Goal: Transaction & Acquisition: Book appointment/travel/reservation

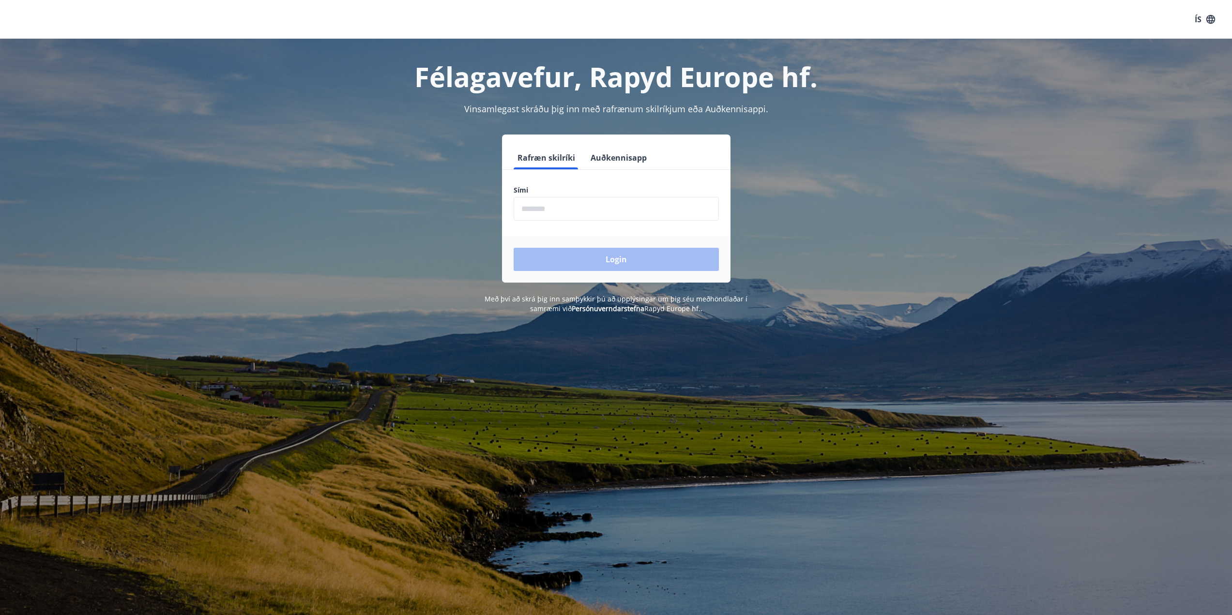
click at [566, 213] on input "phone" at bounding box center [616, 209] width 205 height 24
type input "********"
click at [514, 248] on button "Login" at bounding box center [616, 259] width 205 height 23
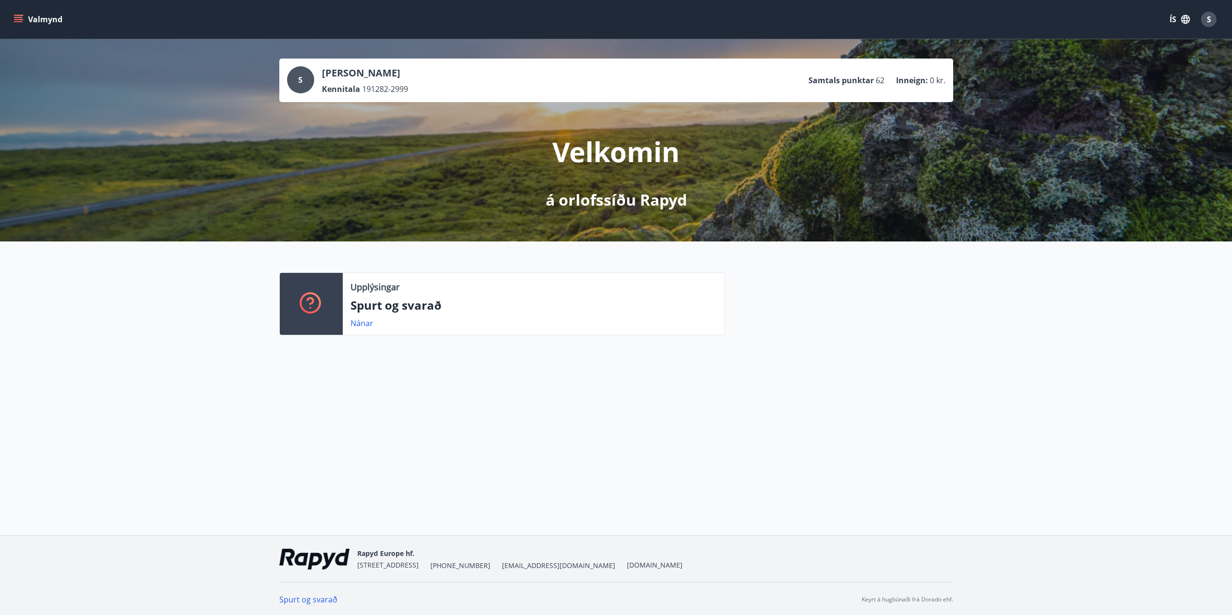
click at [18, 21] on icon "menu" at bounding box center [18, 21] width 9 height 1
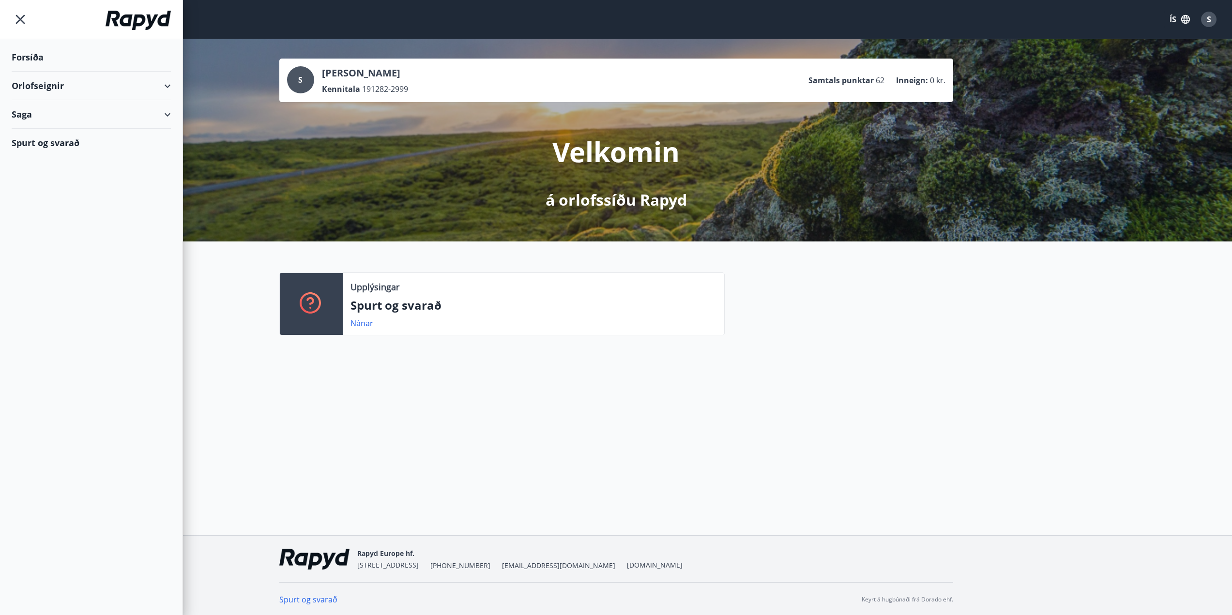
click at [56, 121] on div "Saga" at bounding box center [91, 114] width 159 height 29
click at [48, 137] on div "Bókanir" at bounding box center [91, 139] width 144 height 20
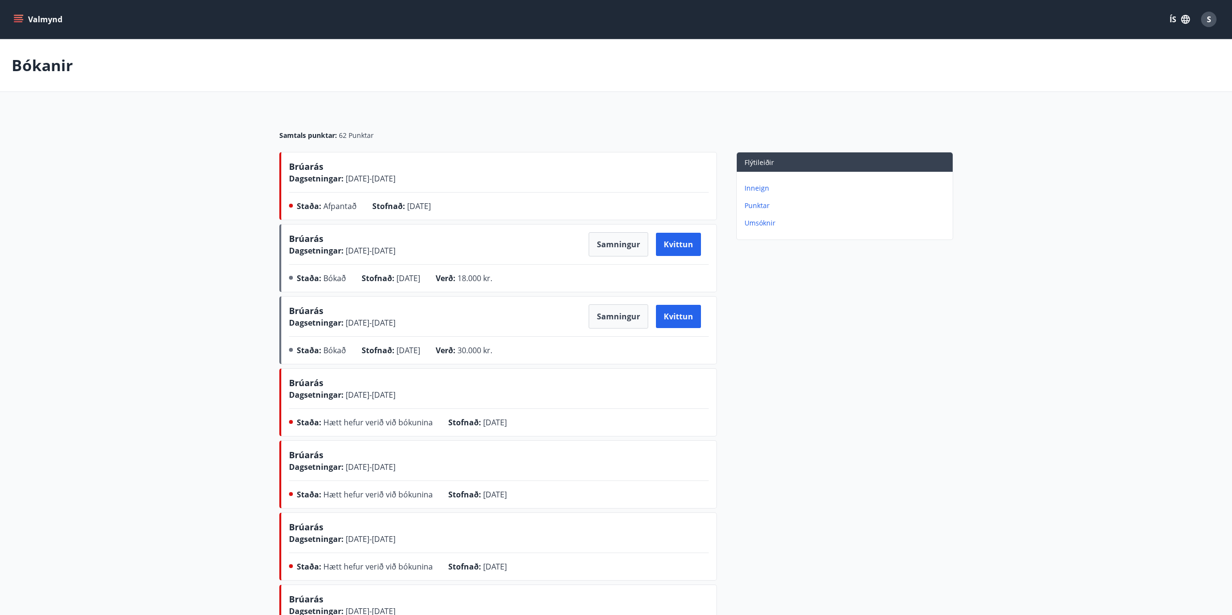
click at [483, 182] on div "Brúarás Dagsetningar : [DATE] - [DATE]" at bounding box center [499, 172] width 420 height 24
click at [342, 205] on span "Afpantað" at bounding box center [339, 206] width 33 height 11
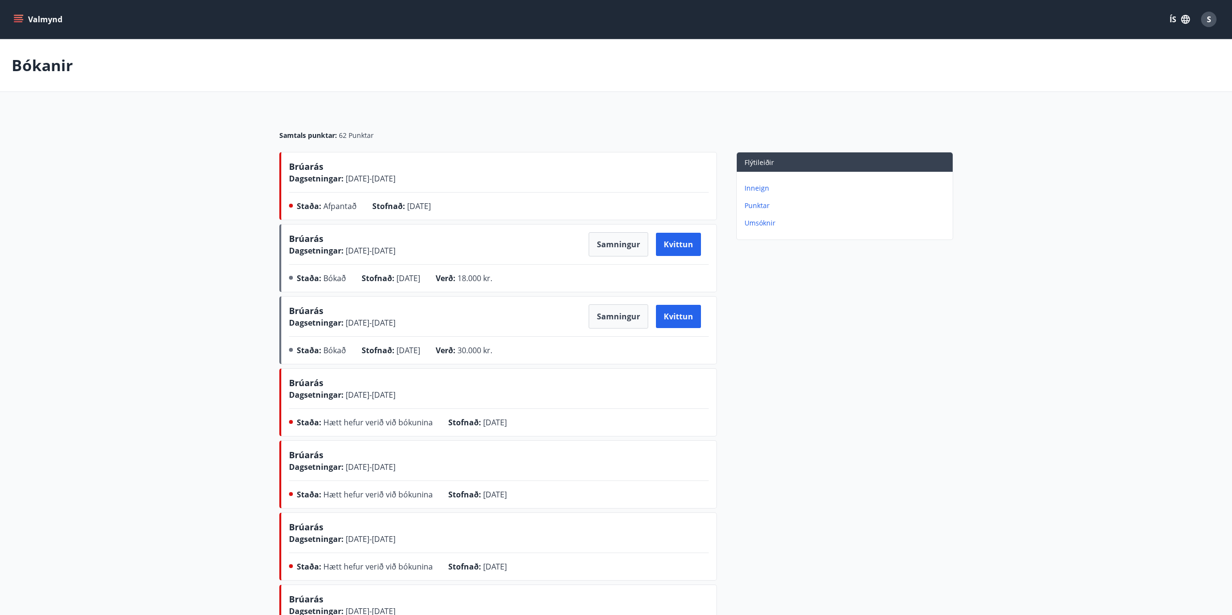
click at [398, 207] on span "Stofnað :" at bounding box center [388, 206] width 33 height 11
click at [386, 179] on span "[DATE] - [DATE]" at bounding box center [370, 178] width 52 height 11
drag, startPoint x: 310, startPoint y: 174, endPoint x: 340, endPoint y: 178, distance: 30.3
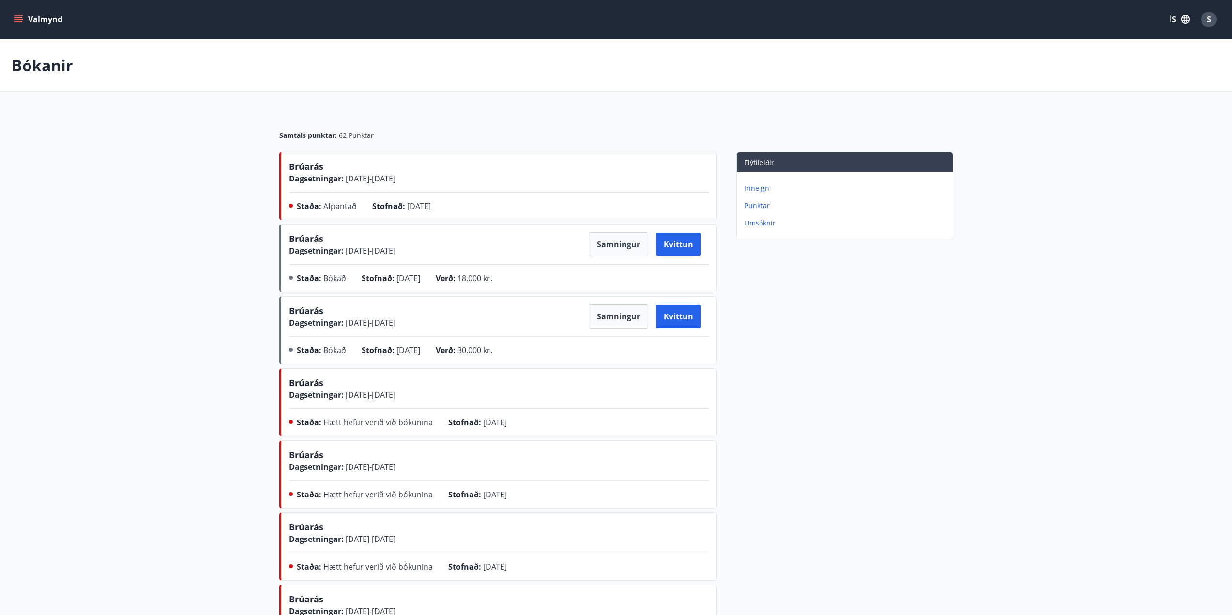
click at [310, 174] on span "Dagsetningar :" at bounding box center [316, 178] width 55 height 11
click at [16, 17] on icon "menu" at bounding box center [18, 17] width 9 height 1
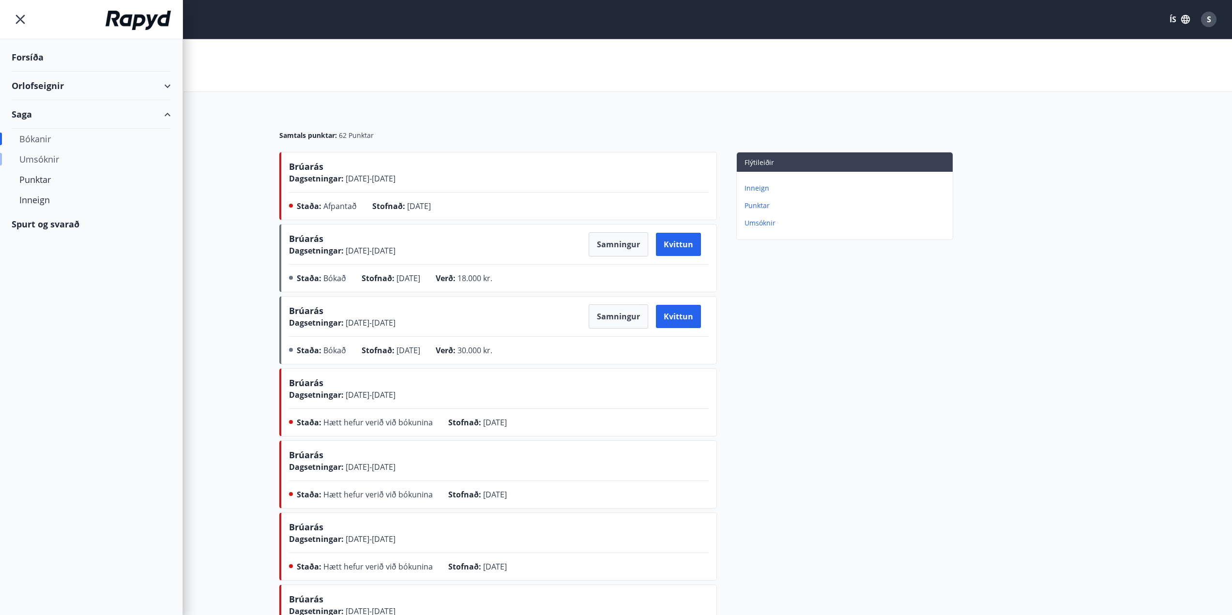
click at [44, 161] on div "Umsóknir" at bounding box center [91, 159] width 144 height 20
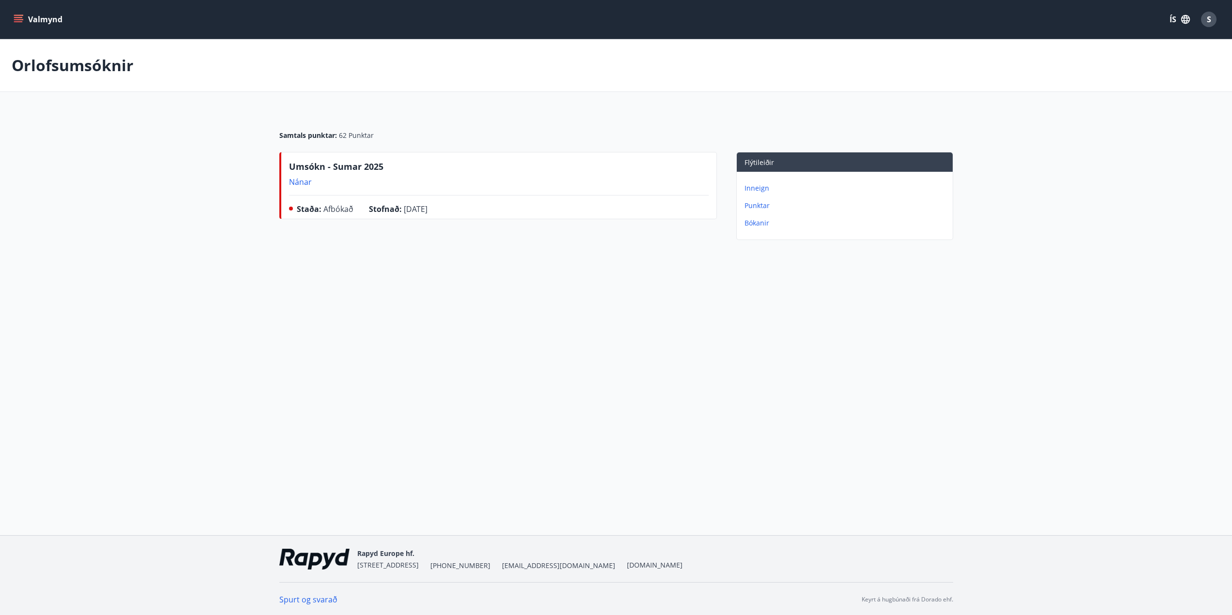
click at [15, 22] on icon "menu" at bounding box center [18, 21] width 9 height 1
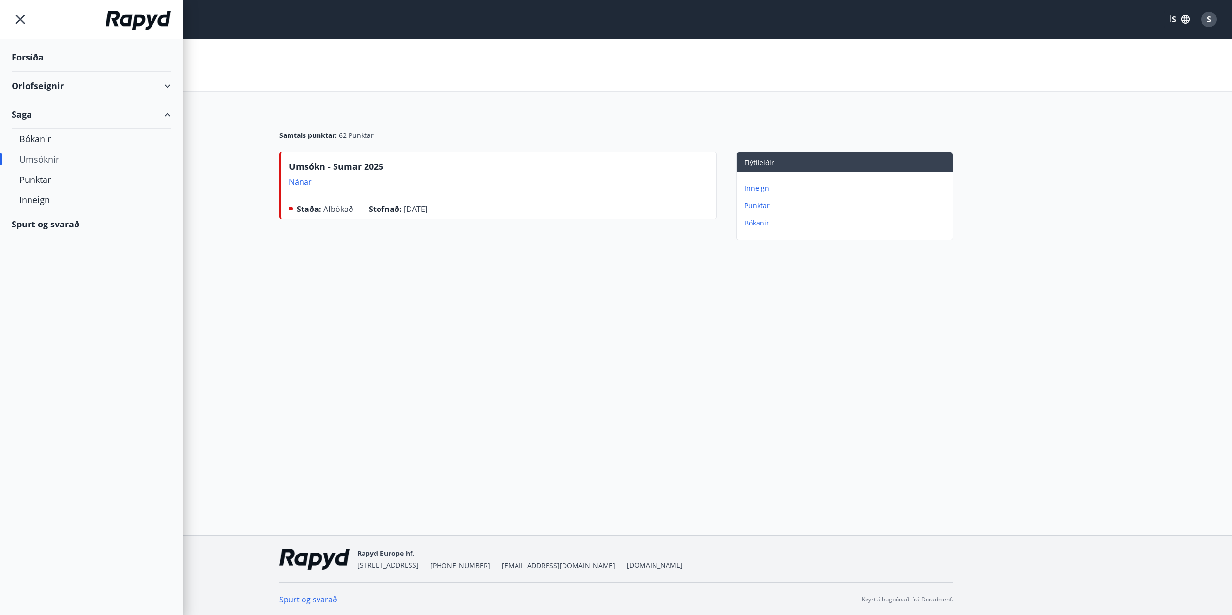
click at [44, 83] on div "Orlofseignir" at bounding box center [91, 86] width 159 height 29
click at [45, 109] on div "Framboð" at bounding box center [91, 110] width 144 height 20
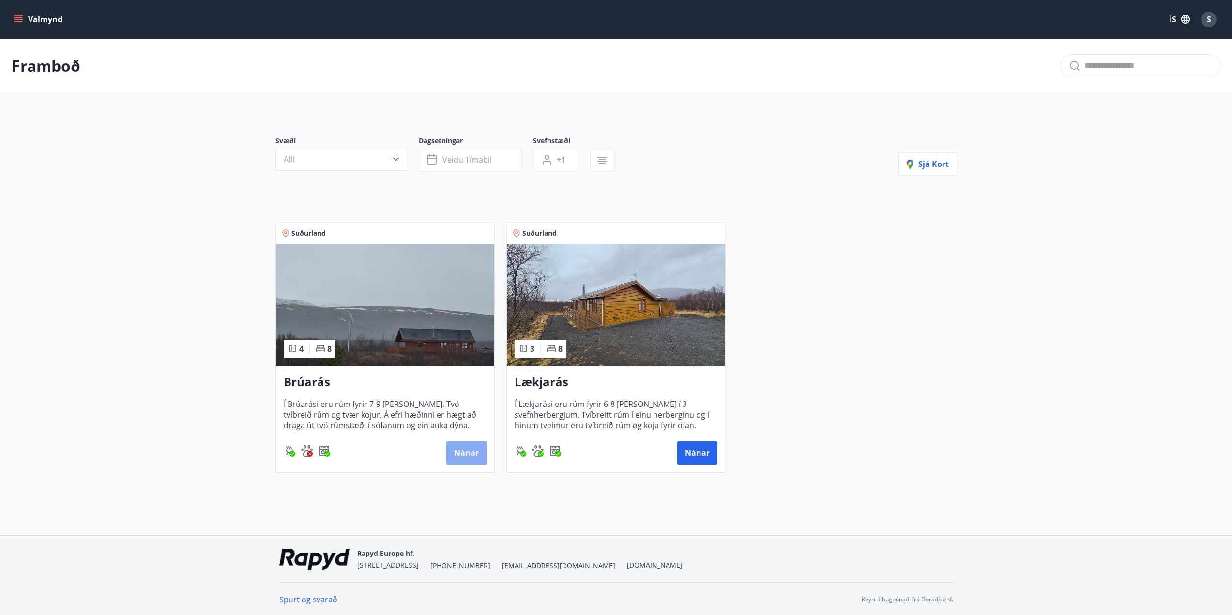
click at [467, 448] on button "Nánar" at bounding box center [466, 452] width 40 height 23
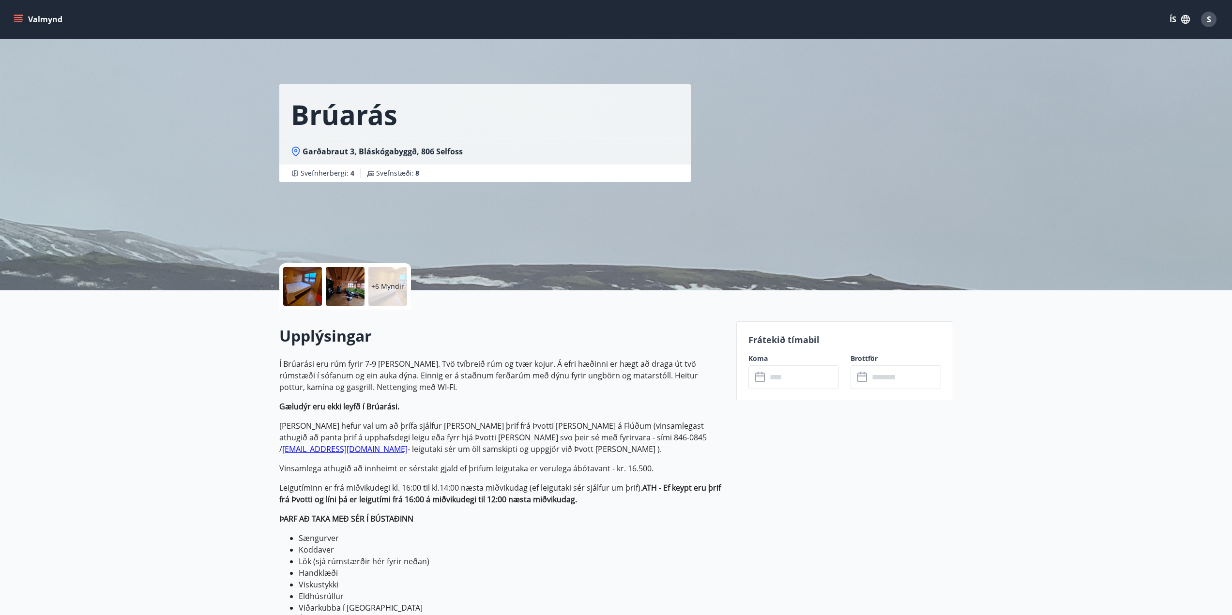
click at [807, 386] on input "text" at bounding box center [803, 377] width 72 height 24
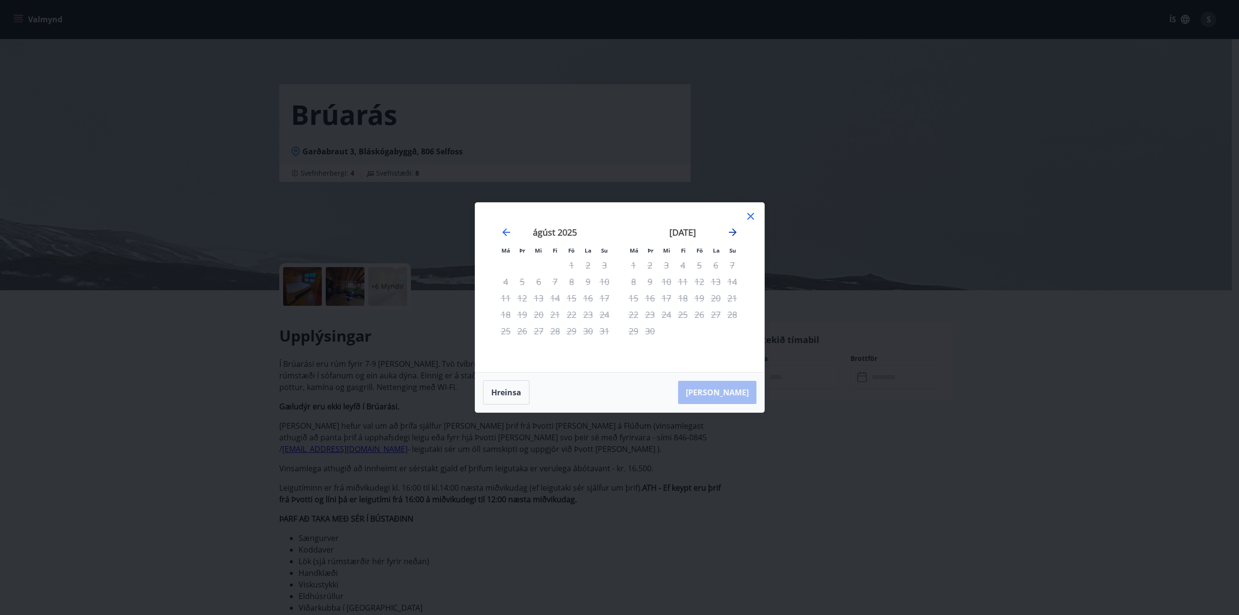
click at [733, 232] on icon "Move forward to switch to the next month." at bounding box center [733, 232] width 8 height 8
click at [507, 232] on icon "Move backward to switch to the previous month." at bounding box center [506, 232] width 8 height 8
click at [151, 380] on div "Má Þr Mi Fi Fö La Su Má Þr Mi Fi Fö La Su [DATE] 1 2 3 4 5 6 7 8 9 10 11 12 13 …" at bounding box center [619, 307] width 1239 height 615
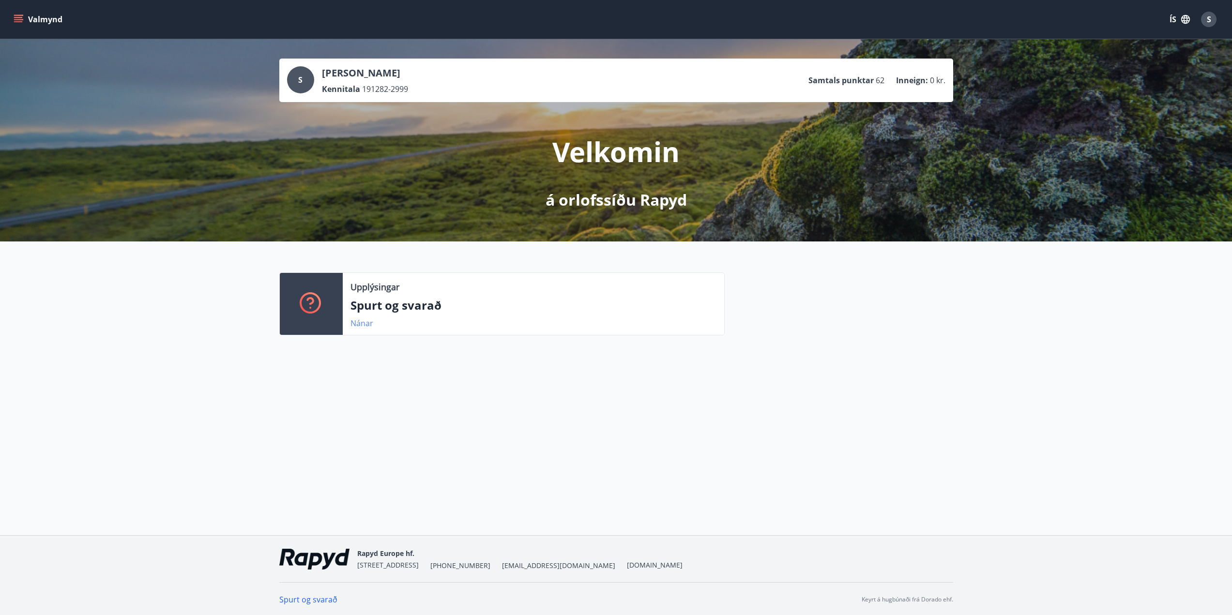
click at [368, 321] on link "Nánar" at bounding box center [361, 323] width 23 height 11
click at [17, 14] on button "Valmynd" at bounding box center [39, 19] width 55 height 17
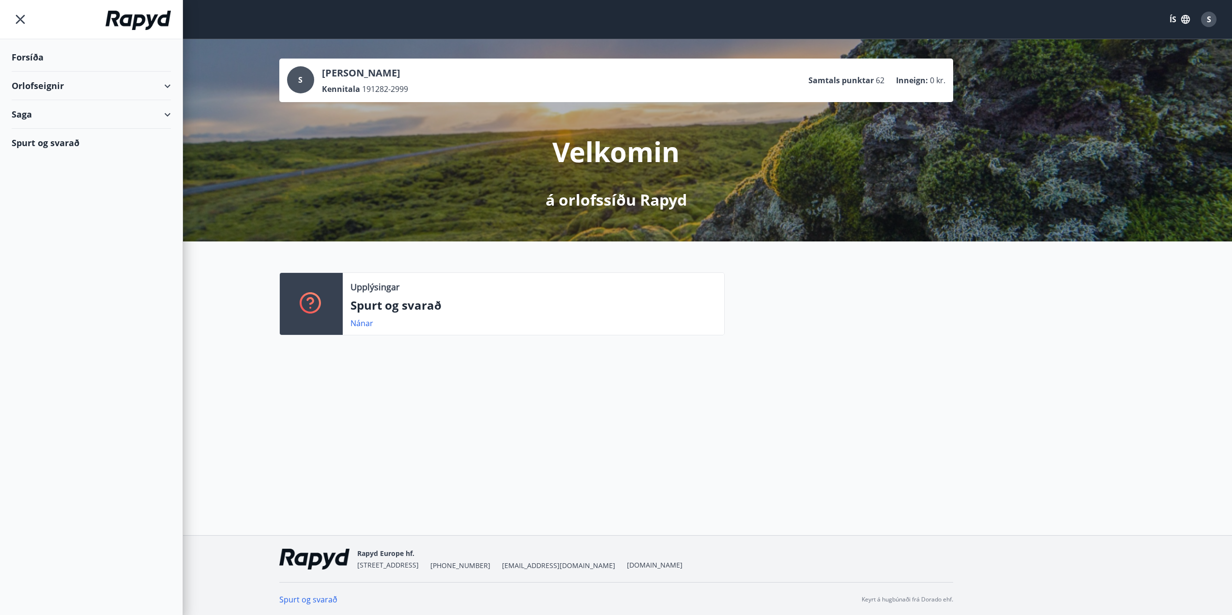
click at [76, 84] on div "Orlofseignir" at bounding box center [91, 86] width 159 height 29
click at [71, 113] on div "Saga" at bounding box center [91, 114] width 159 height 29
click at [62, 136] on div "Bókanir" at bounding box center [91, 139] width 144 height 20
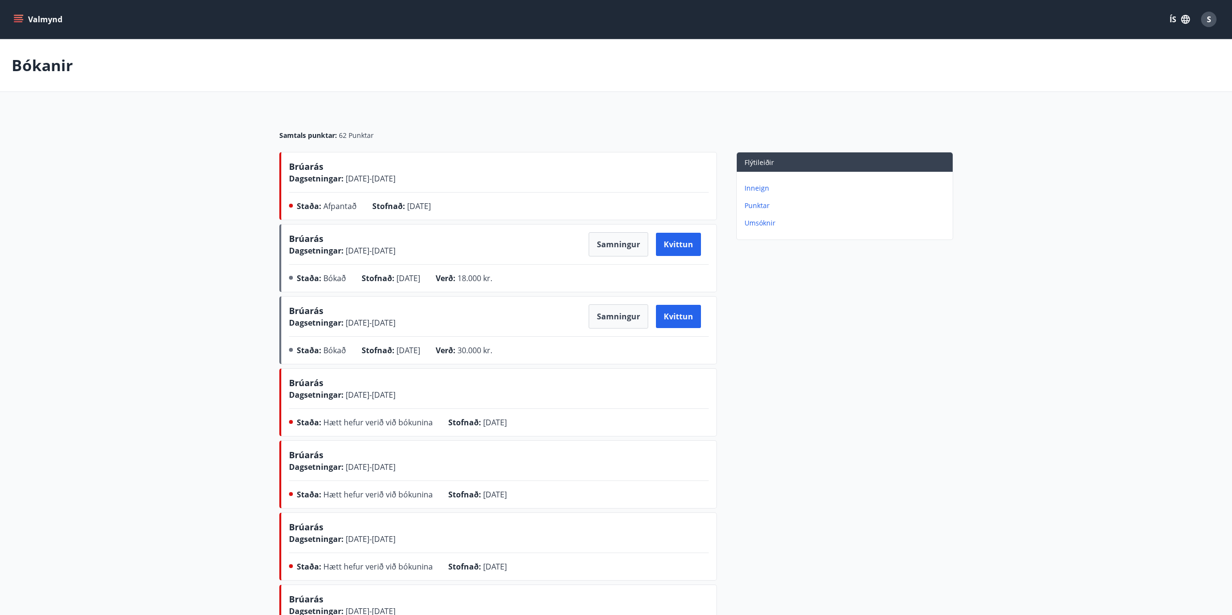
click at [762, 188] on p "Inneign" at bounding box center [846, 188] width 204 height 10
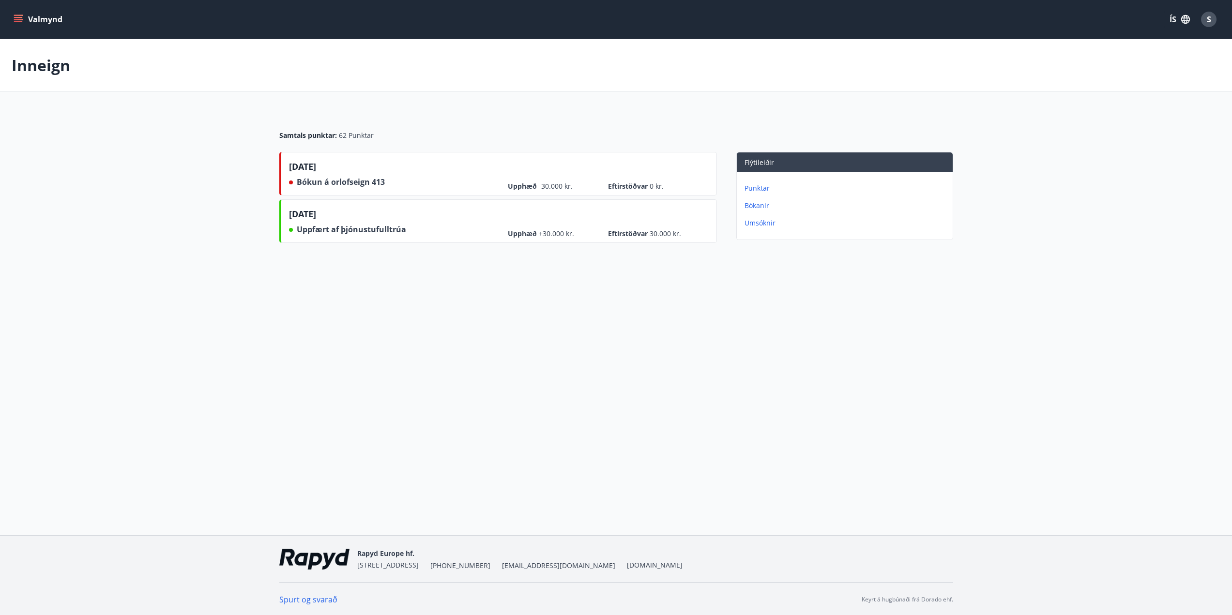
click at [761, 206] on p "Bókanir" at bounding box center [846, 206] width 204 height 10
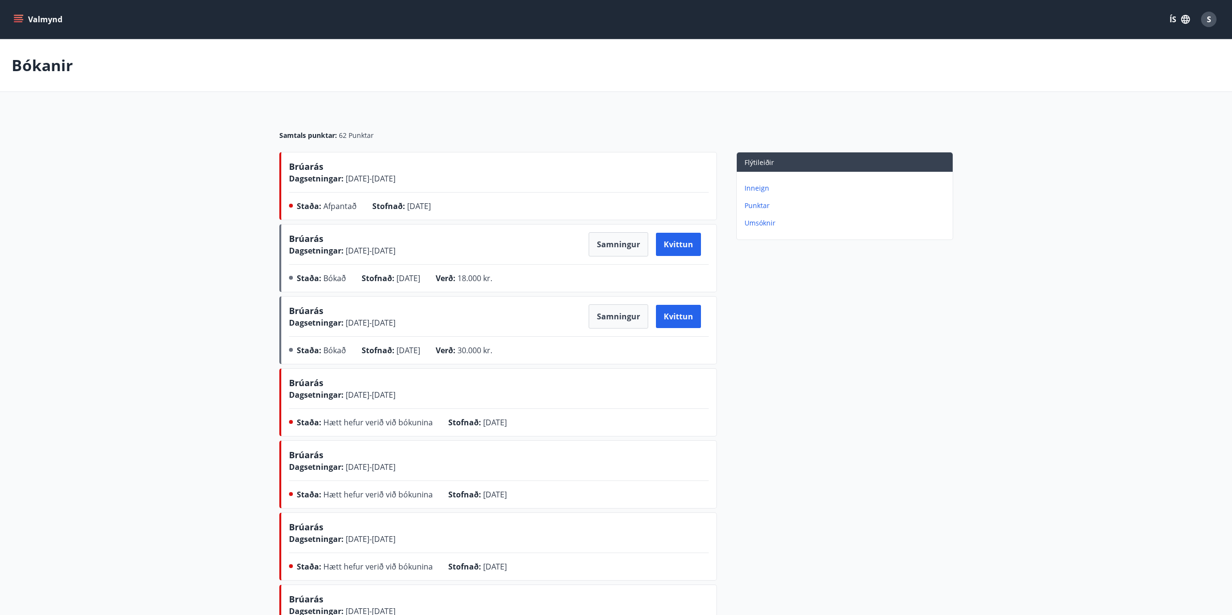
click at [762, 223] on p "Umsóknir" at bounding box center [846, 223] width 204 height 10
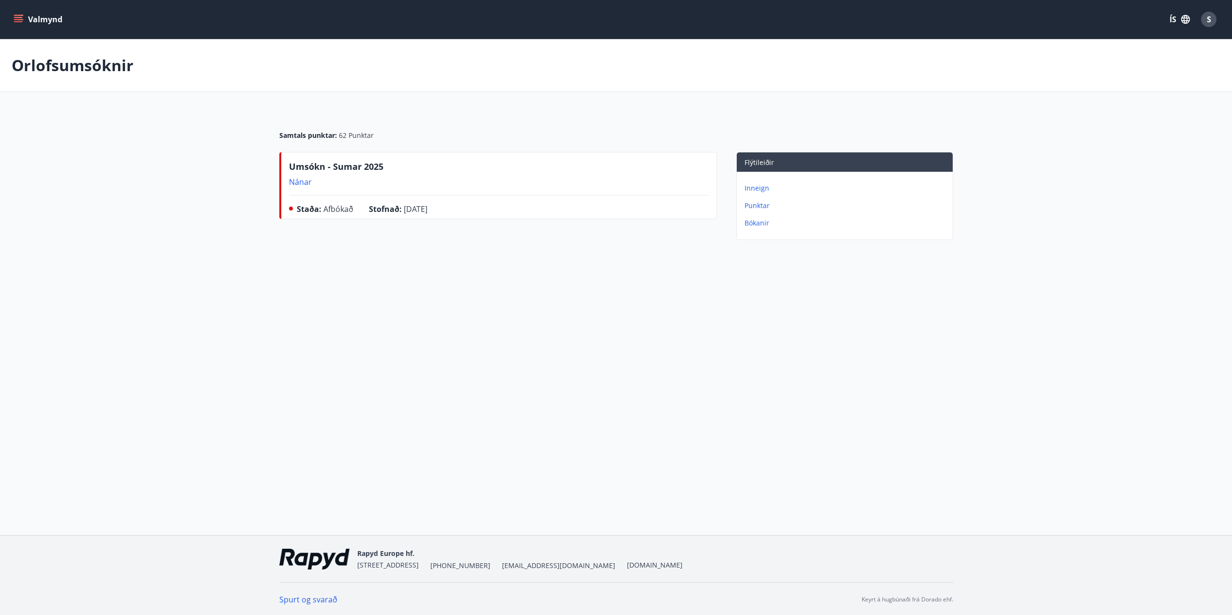
click at [305, 182] on p "Nánar" at bounding box center [336, 182] width 94 height 11
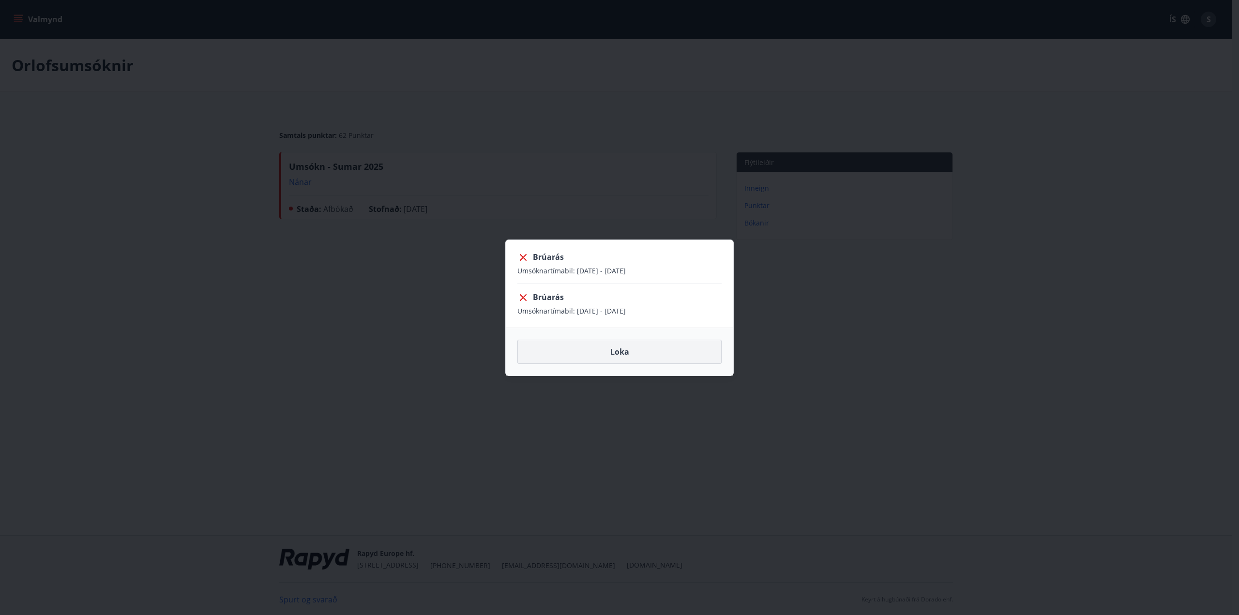
click at [628, 351] on button "Loka" at bounding box center [619, 352] width 204 height 24
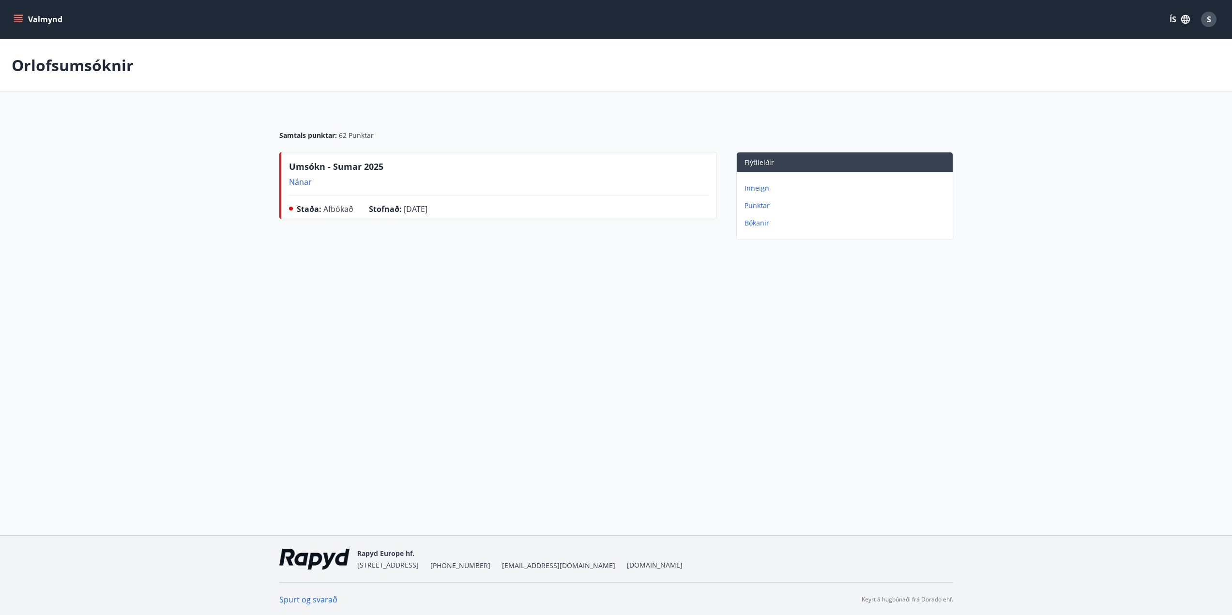
click at [20, 19] on icon "menu" at bounding box center [19, 20] width 10 height 10
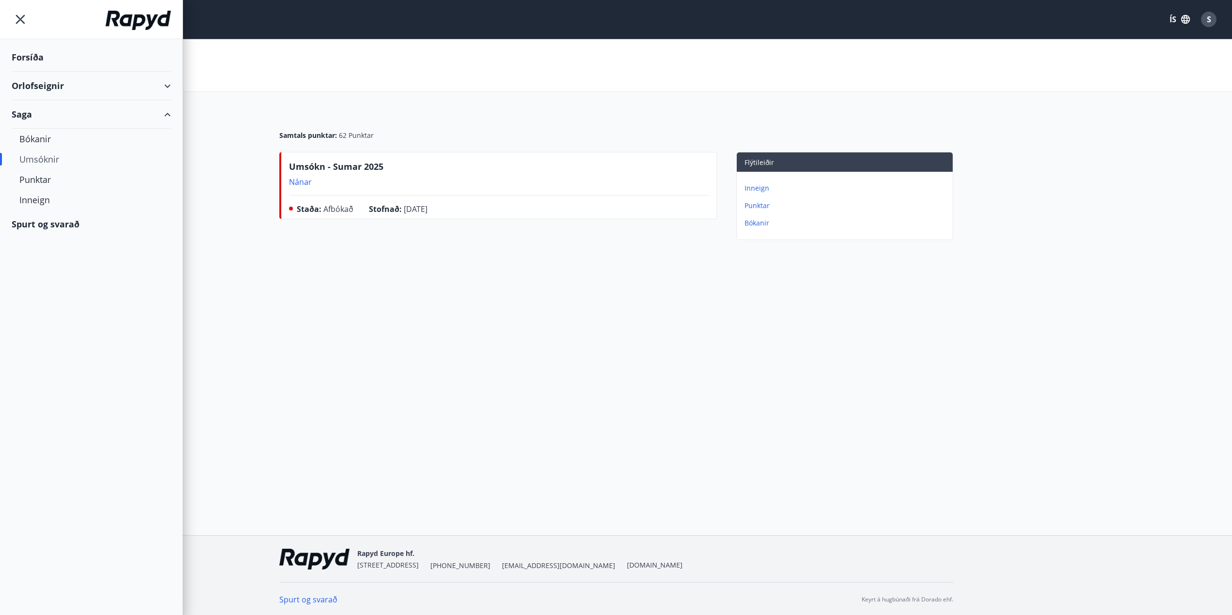
click at [31, 56] on div "Forsíða" at bounding box center [91, 57] width 159 height 29
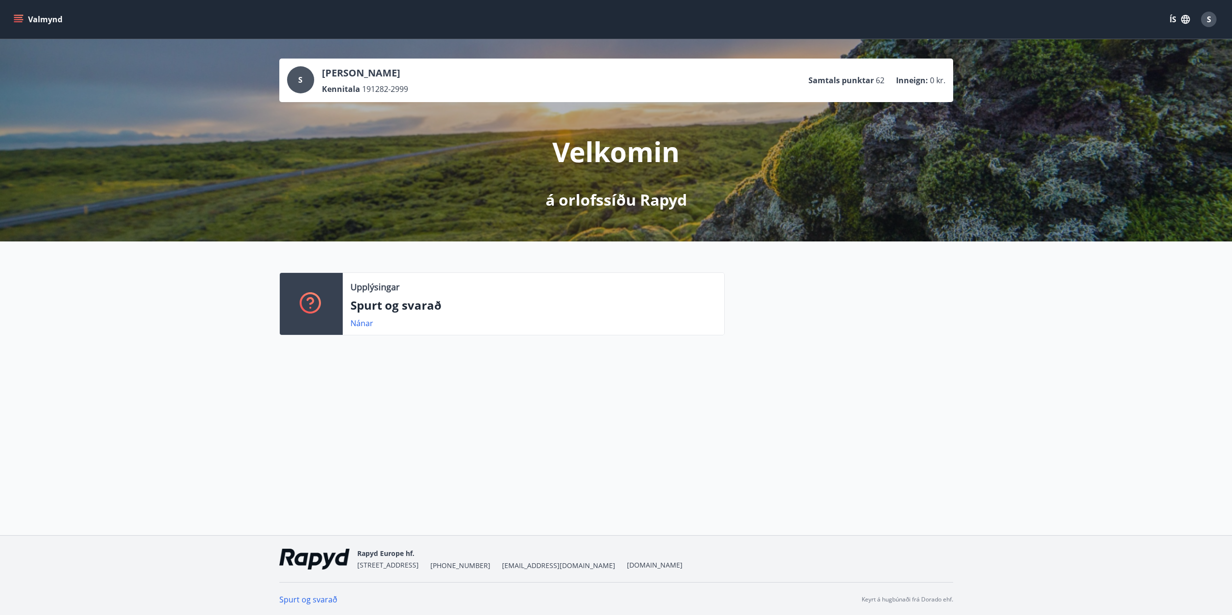
click at [20, 19] on icon "menu" at bounding box center [19, 19] width 11 height 1
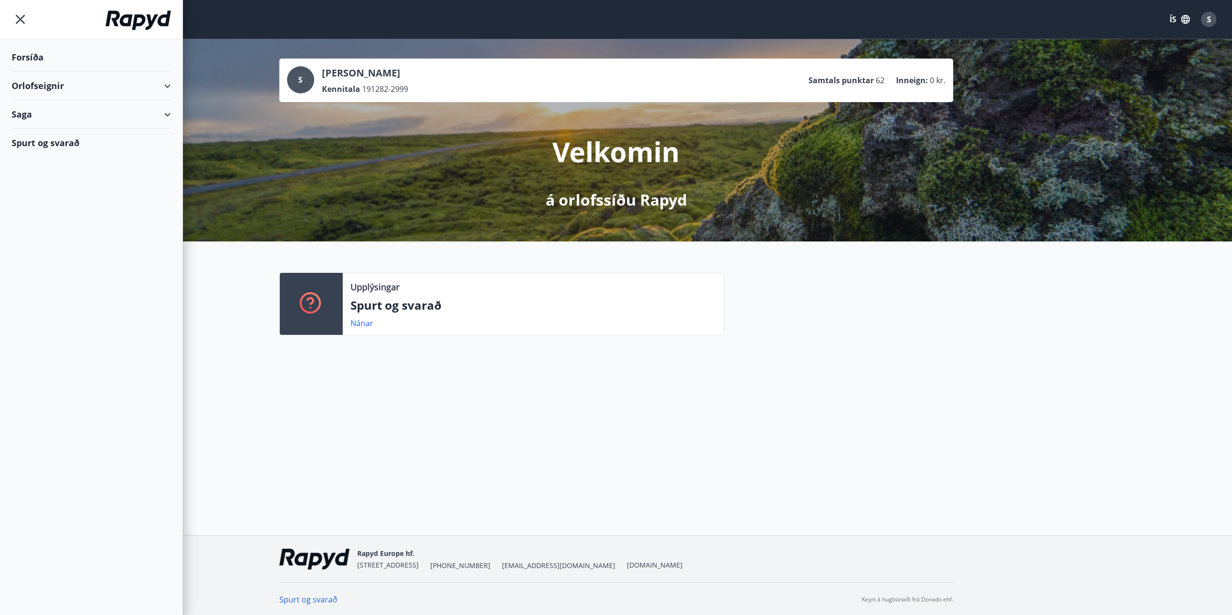
click at [60, 83] on div "Orlofseignir" at bounding box center [91, 86] width 159 height 29
click at [46, 127] on div "Bókunardagatal" at bounding box center [91, 131] width 144 height 20
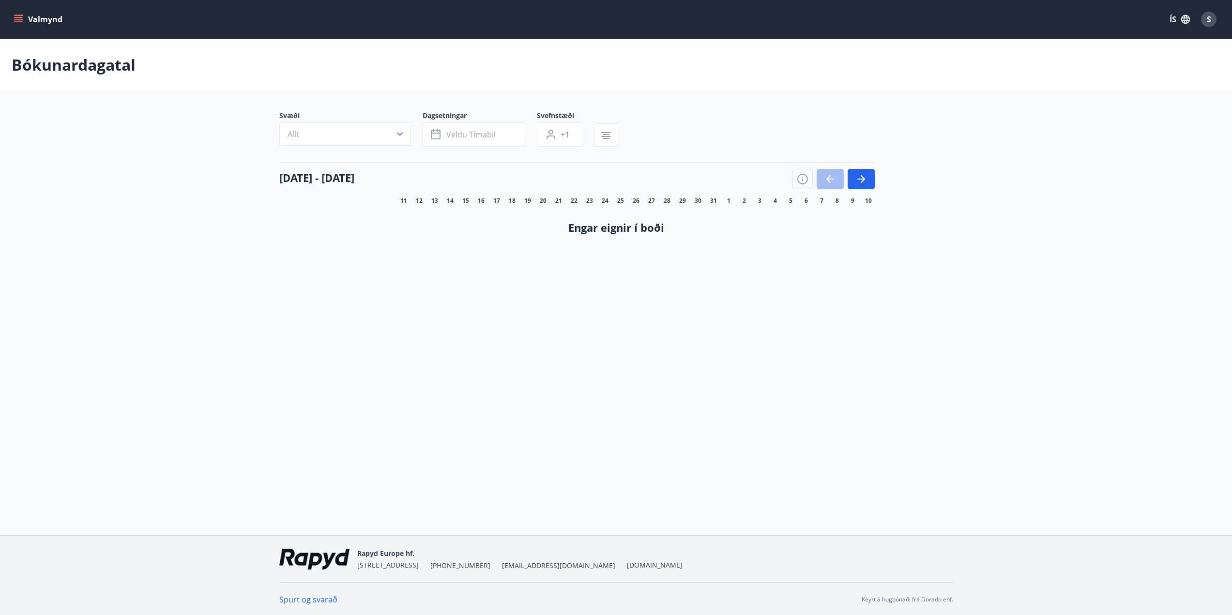
click at [21, 15] on icon "menu" at bounding box center [19, 15] width 11 height 1
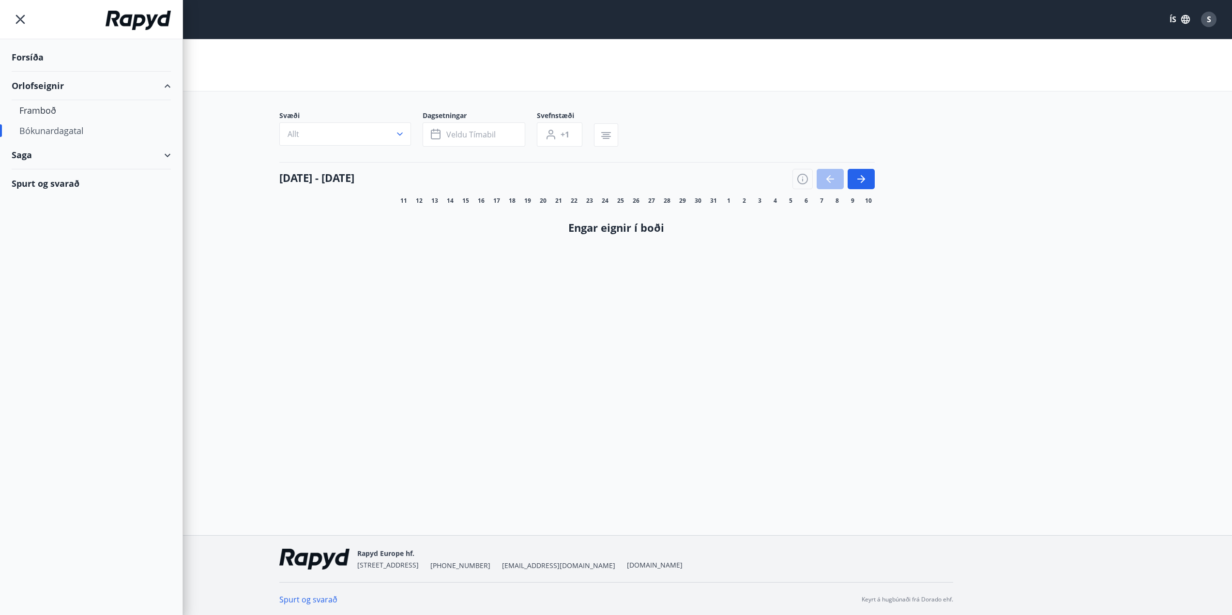
click at [21, 15] on icon "menu" at bounding box center [20, 19] width 17 height 17
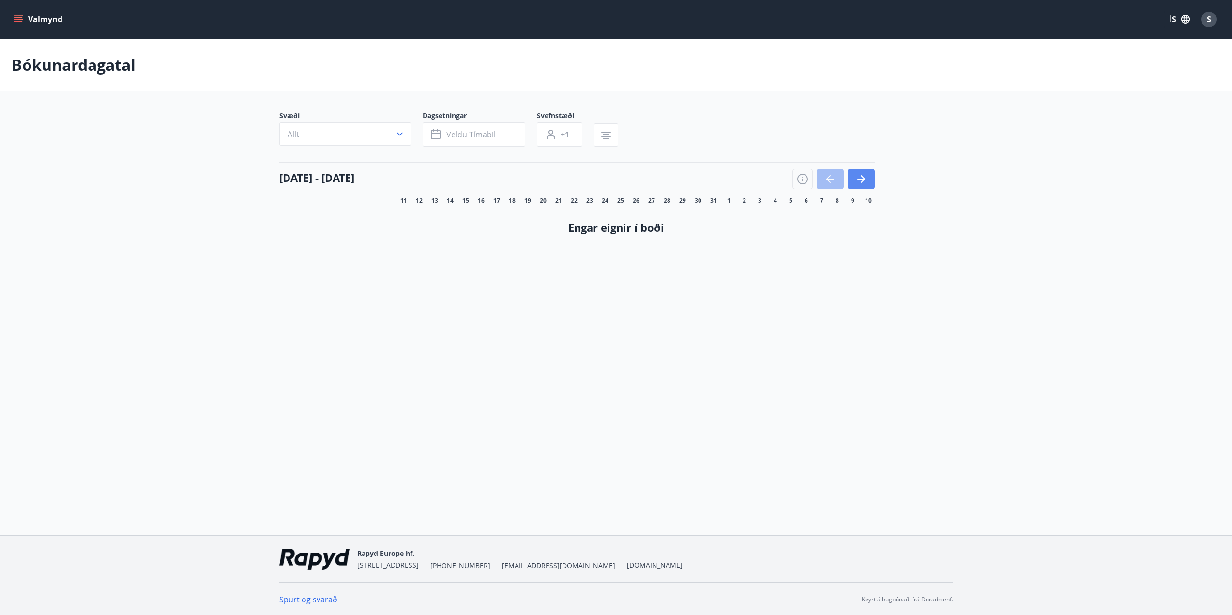
click at [862, 178] on icon "button" at bounding box center [861, 179] width 12 height 12
click at [826, 177] on icon "button" at bounding box center [830, 179] width 12 height 12
click at [18, 22] on icon "menu" at bounding box center [18, 21] width 9 height 1
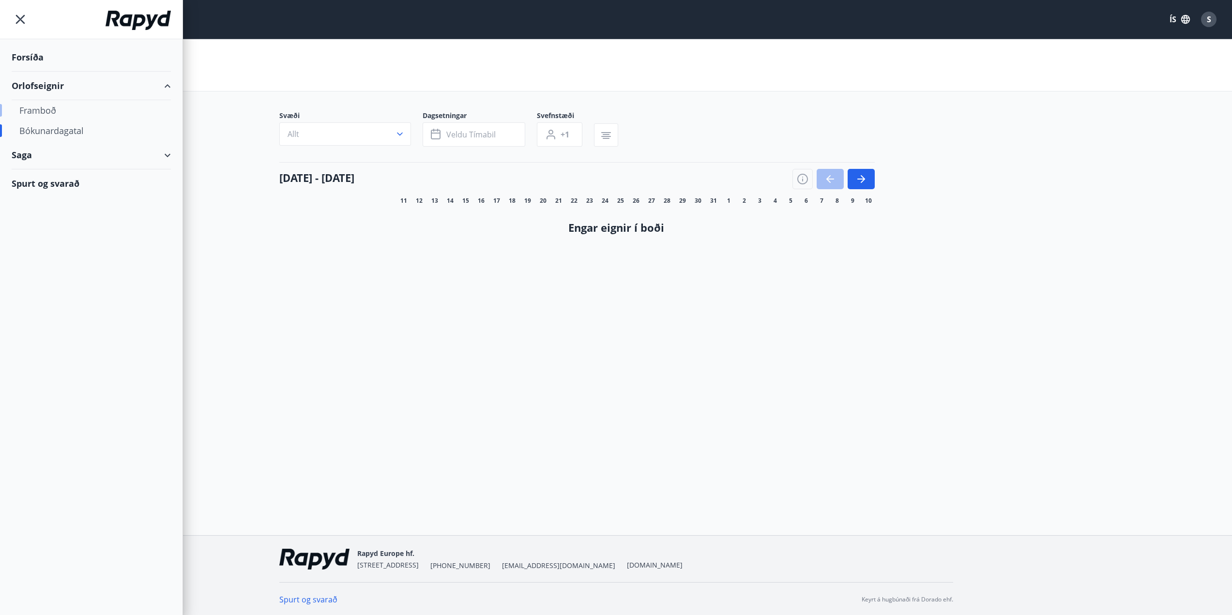
click at [46, 115] on div "Framboð" at bounding box center [91, 110] width 144 height 20
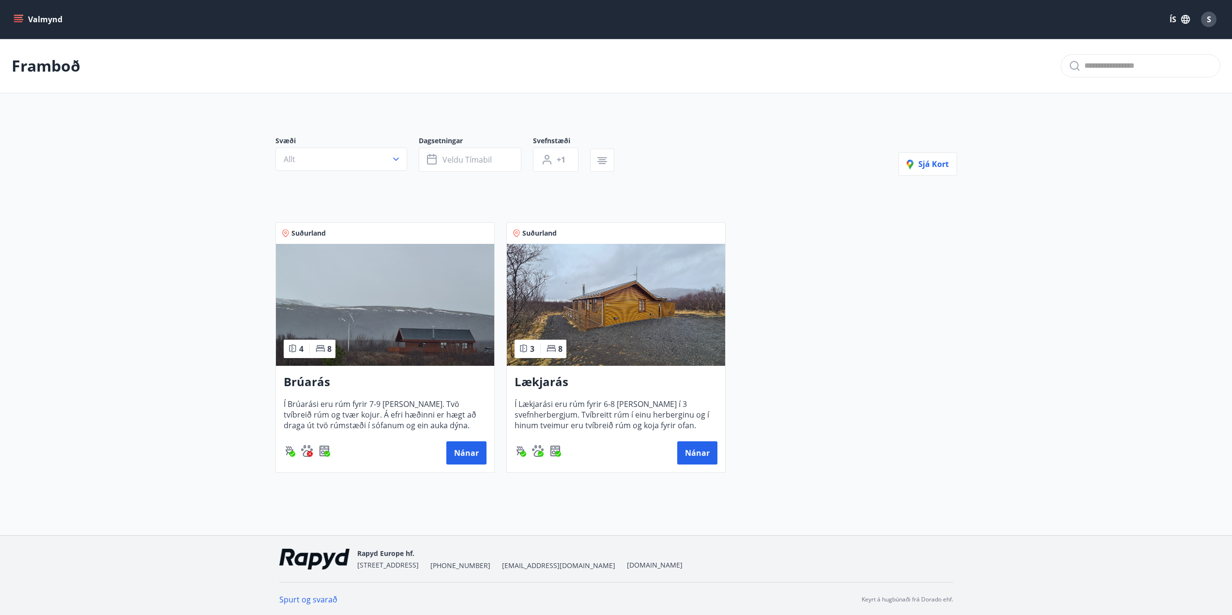
click at [384, 298] on img at bounding box center [385, 305] width 218 height 122
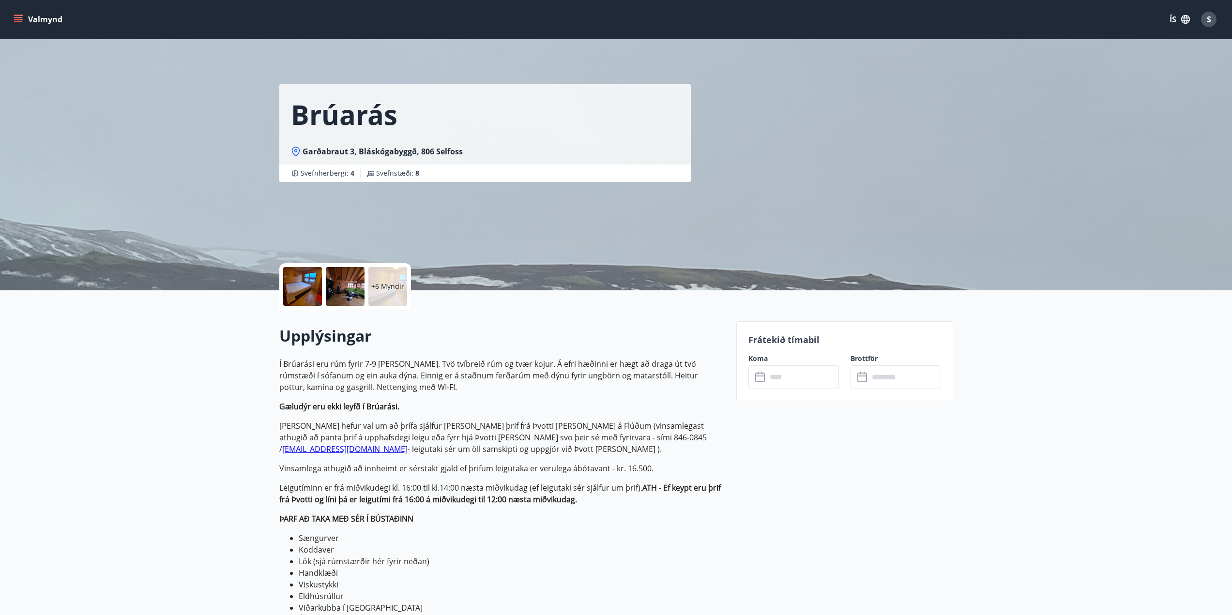
click at [815, 387] on input "text" at bounding box center [803, 377] width 72 height 24
click at [797, 379] on input "text" at bounding box center [803, 377] width 72 height 24
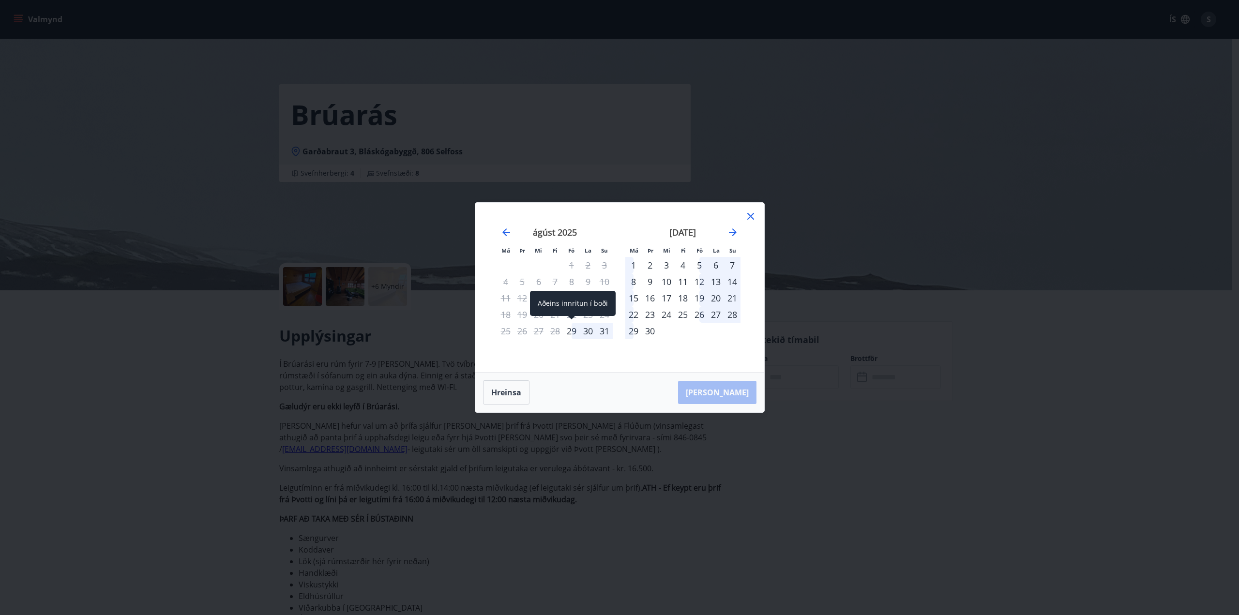
drag, startPoint x: 573, startPoint y: 332, endPoint x: 571, endPoint y: 341, distance: 8.8
click at [573, 332] on div "29" at bounding box center [571, 331] width 16 height 16
click at [604, 332] on div "31" at bounding box center [604, 331] width 16 height 16
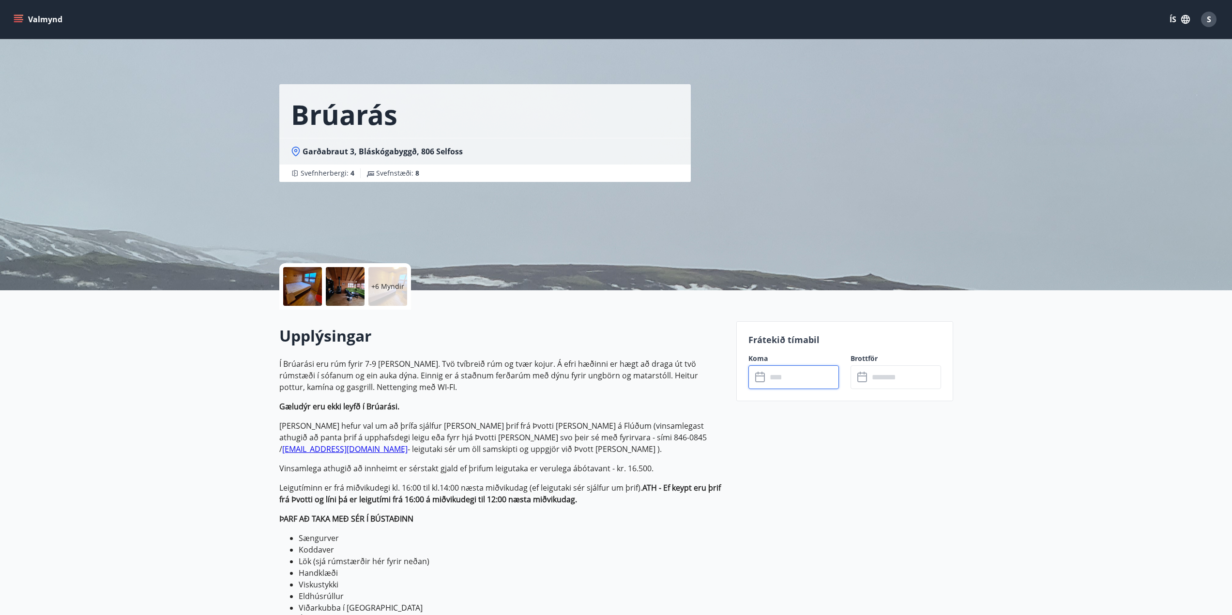
click at [791, 378] on input "text" at bounding box center [803, 377] width 72 height 24
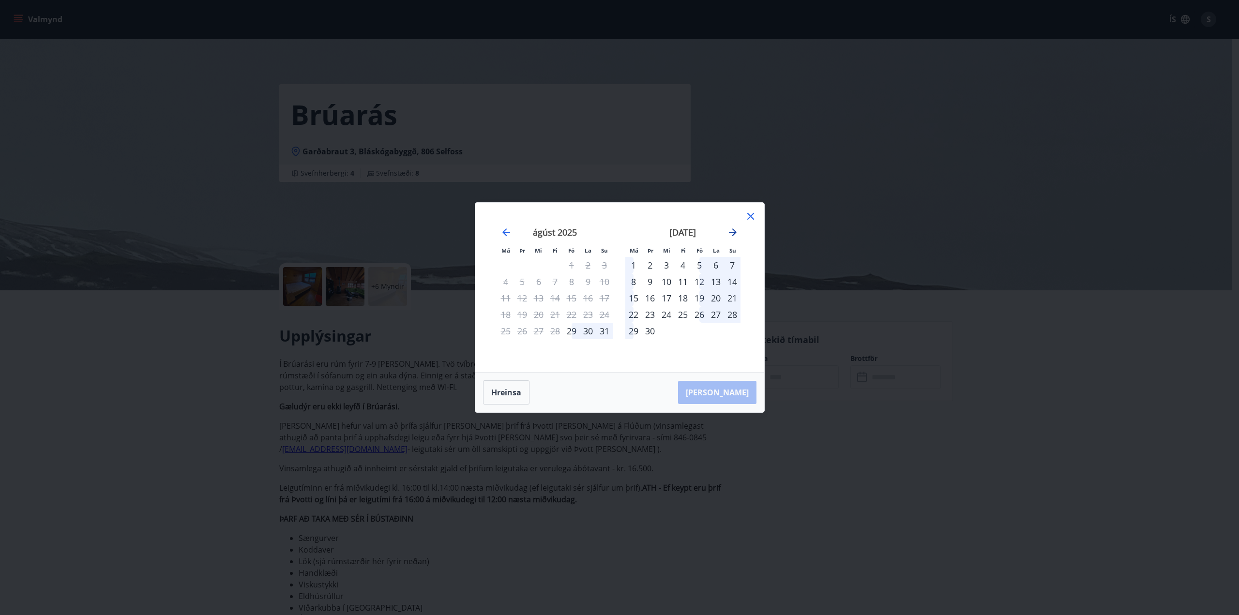
click at [735, 233] on icon "Move forward to switch to the next month." at bounding box center [733, 232] width 8 height 8
click at [506, 228] on icon "Move backward to switch to the previous month." at bounding box center [507, 233] width 12 height 12
click at [699, 265] on div "5" at bounding box center [699, 265] width 16 height 16
click at [632, 279] on div "8" at bounding box center [633, 281] width 16 height 16
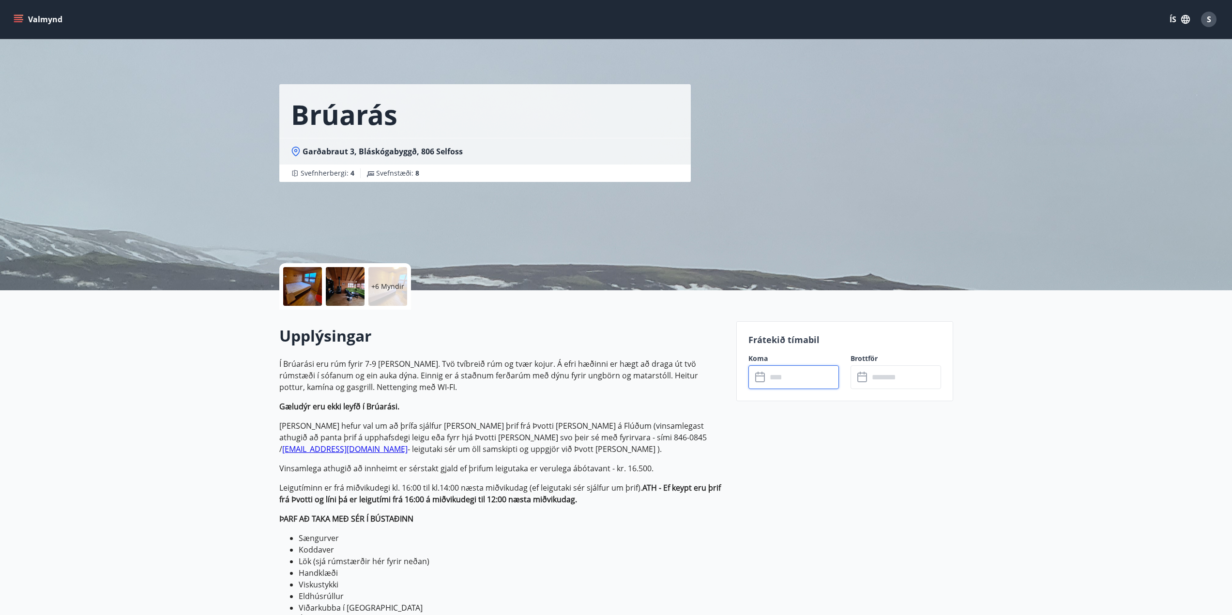
click at [19, 18] on icon "menu" at bounding box center [19, 20] width 10 height 10
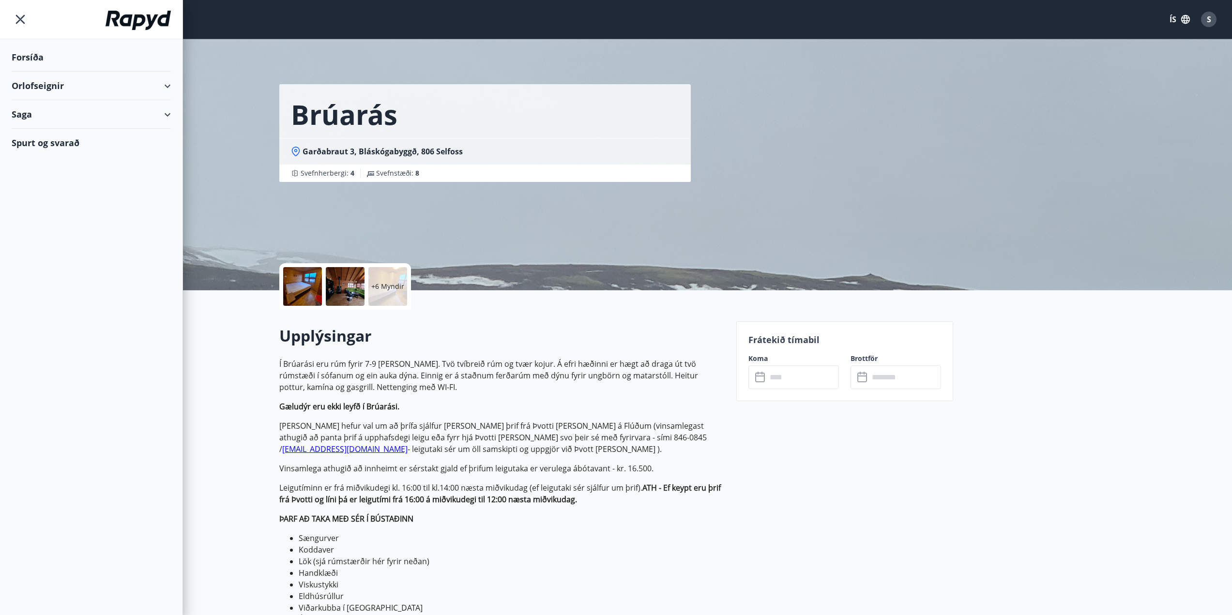
click at [88, 84] on div "Orlofseignir" at bounding box center [91, 86] width 159 height 29
click at [52, 107] on div "Framboð" at bounding box center [91, 110] width 144 height 20
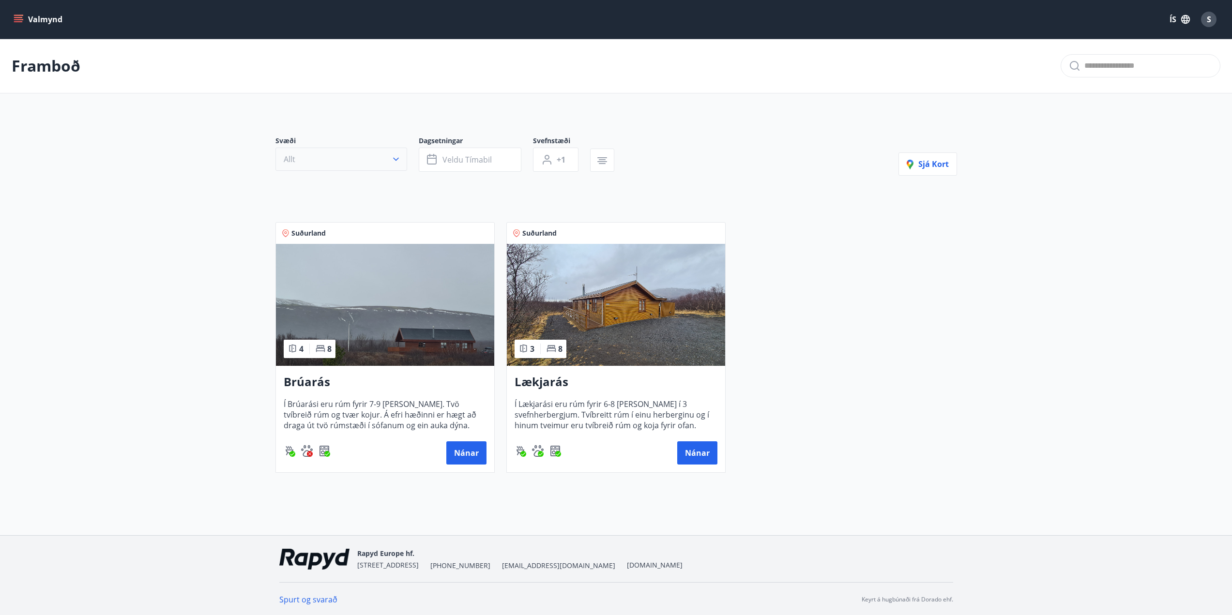
click at [379, 153] on button "Allt" at bounding box center [341, 159] width 132 height 23
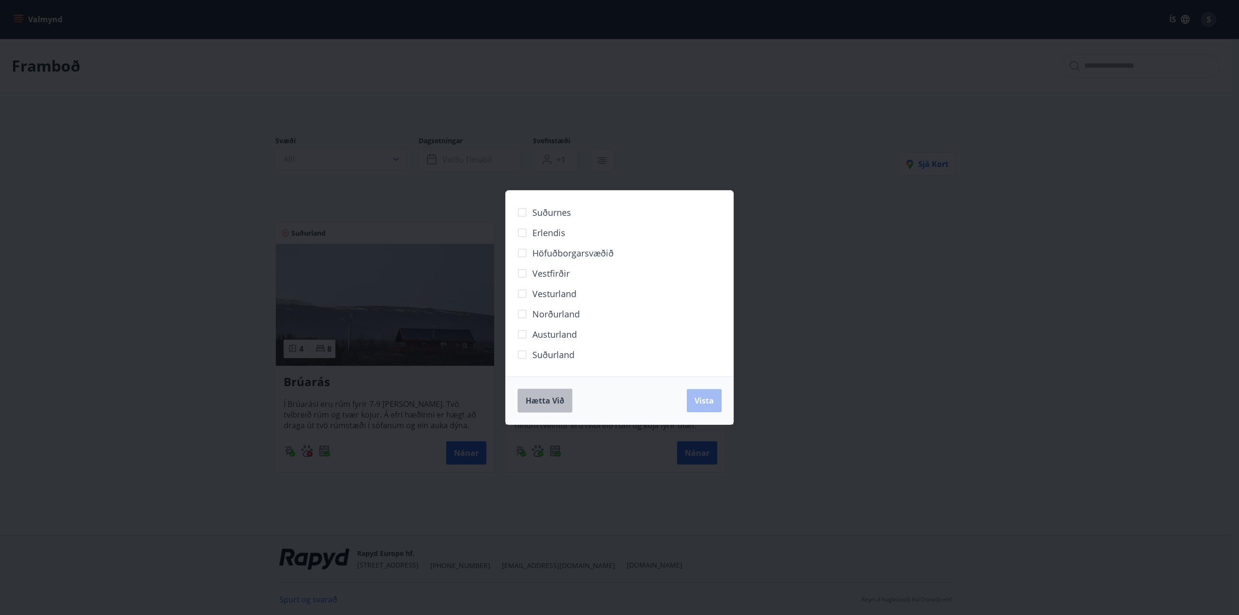
click at [556, 401] on span "Hætta við" at bounding box center [545, 400] width 39 height 11
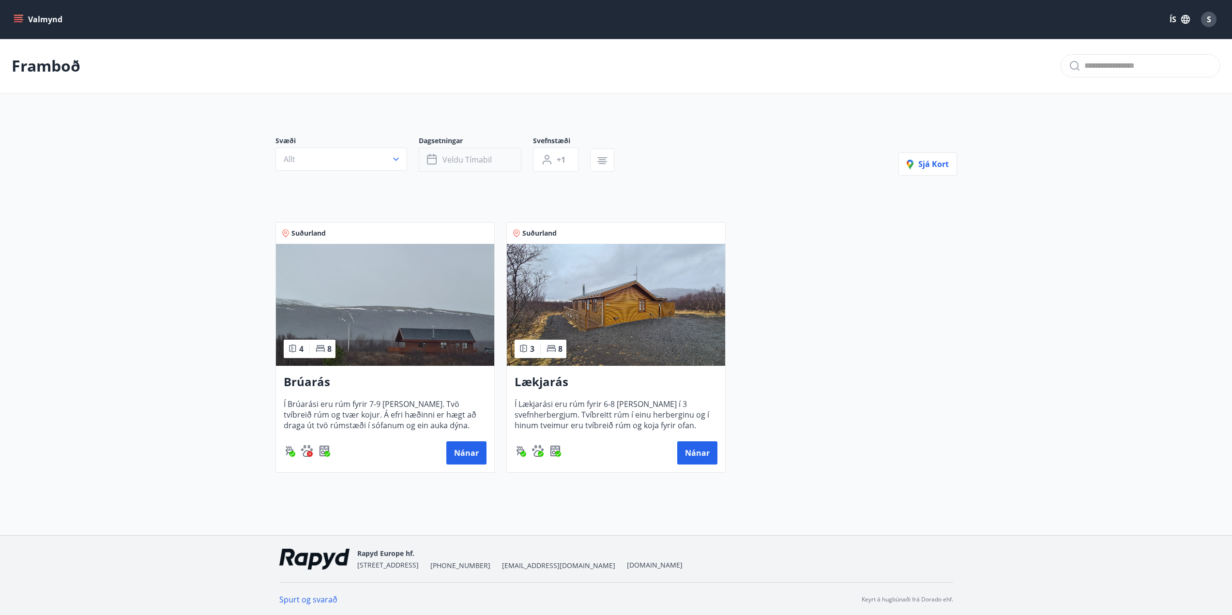
click at [467, 161] on span "Veldu tímabil" at bounding box center [466, 159] width 49 height 11
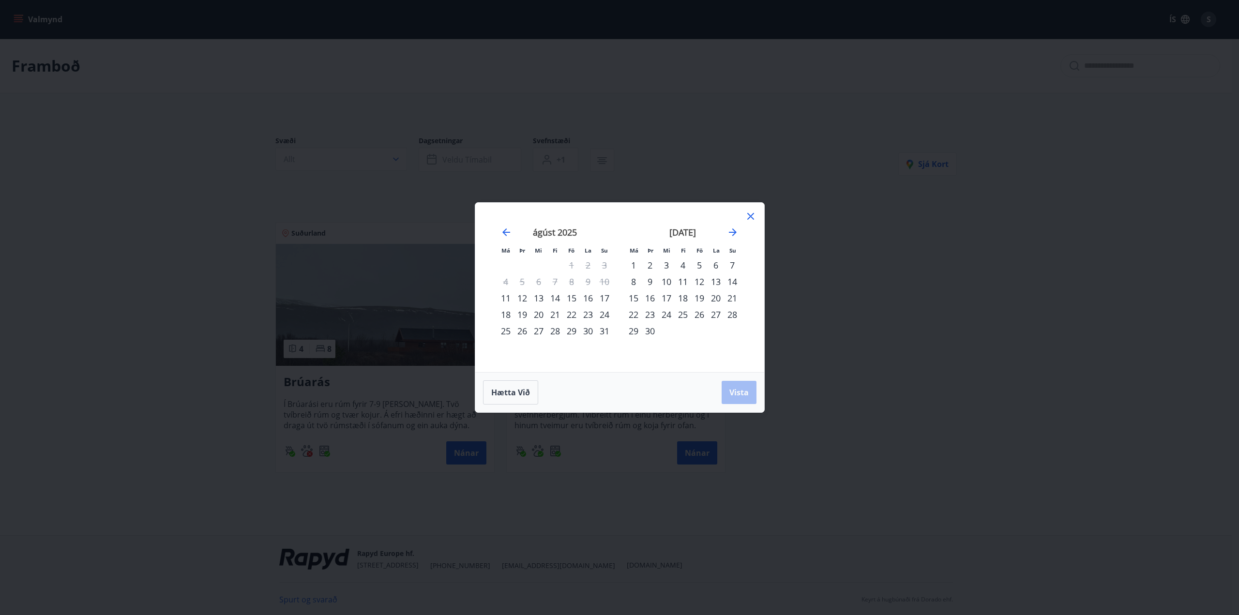
click at [748, 217] on icon at bounding box center [751, 217] width 12 height 12
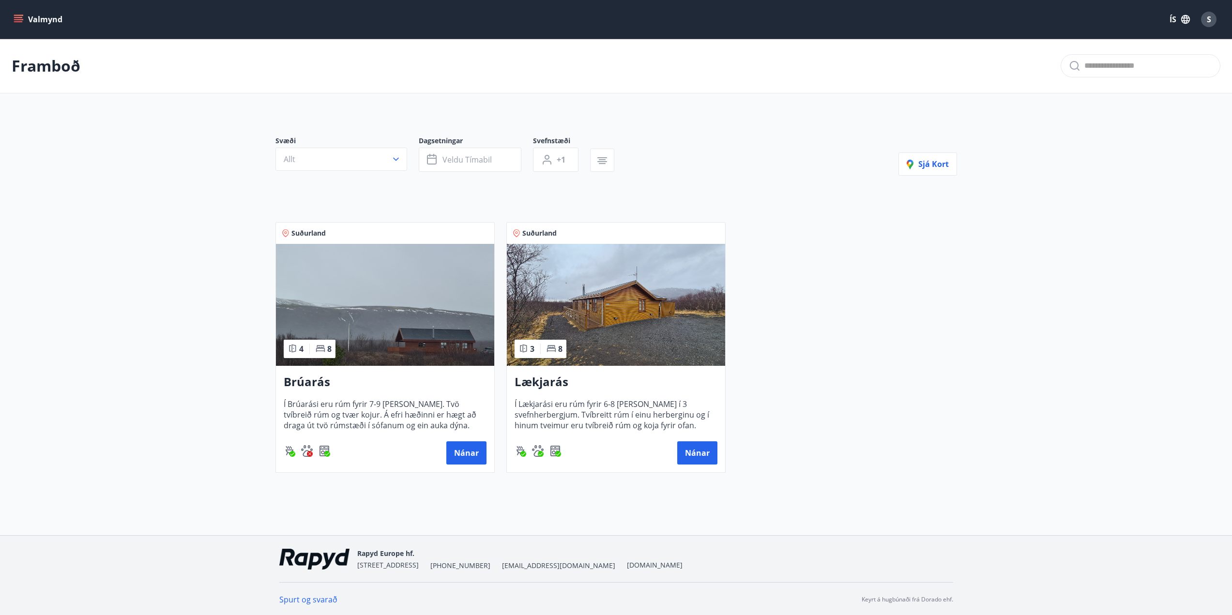
click at [22, 16] on icon "menu" at bounding box center [19, 20] width 10 height 10
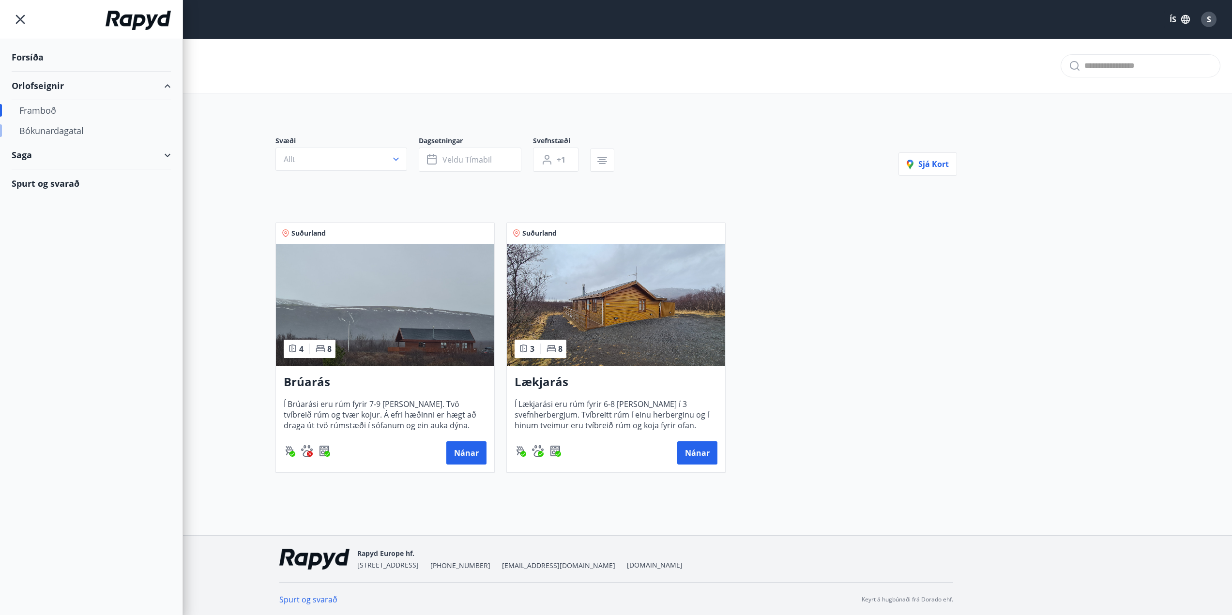
click at [69, 128] on div "Bókunardagatal" at bounding box center [91, 131] width 144 height 20
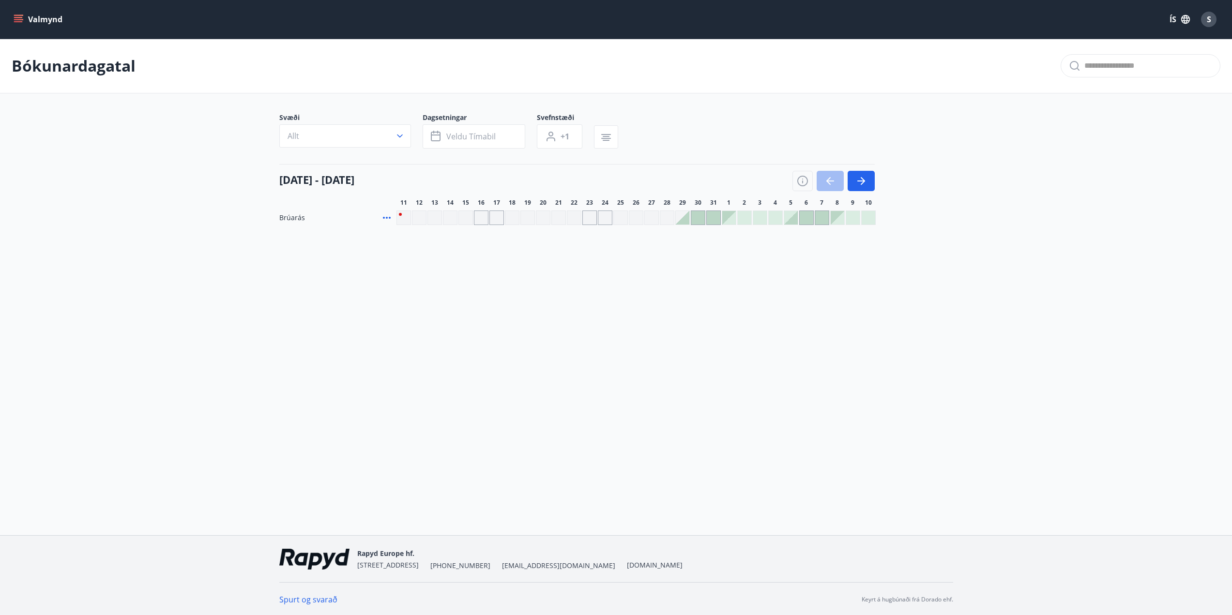
click at [379, 148] on div "Svæði Allt" at bounding box center [350, 131] width 143 height 36
click at [385, 137] on button "Allt" at bounding box center [345, 135] width 132 height 23
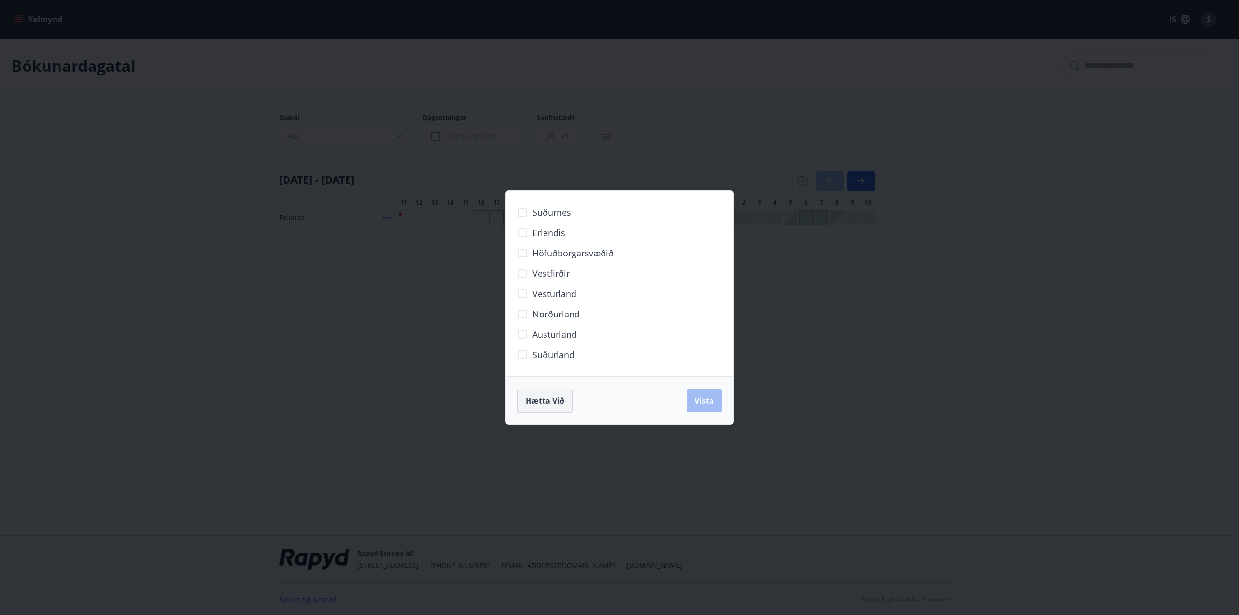
click at [538, 399] on span "Hætta við" at bounding box center [545, 400] width 39 height 11
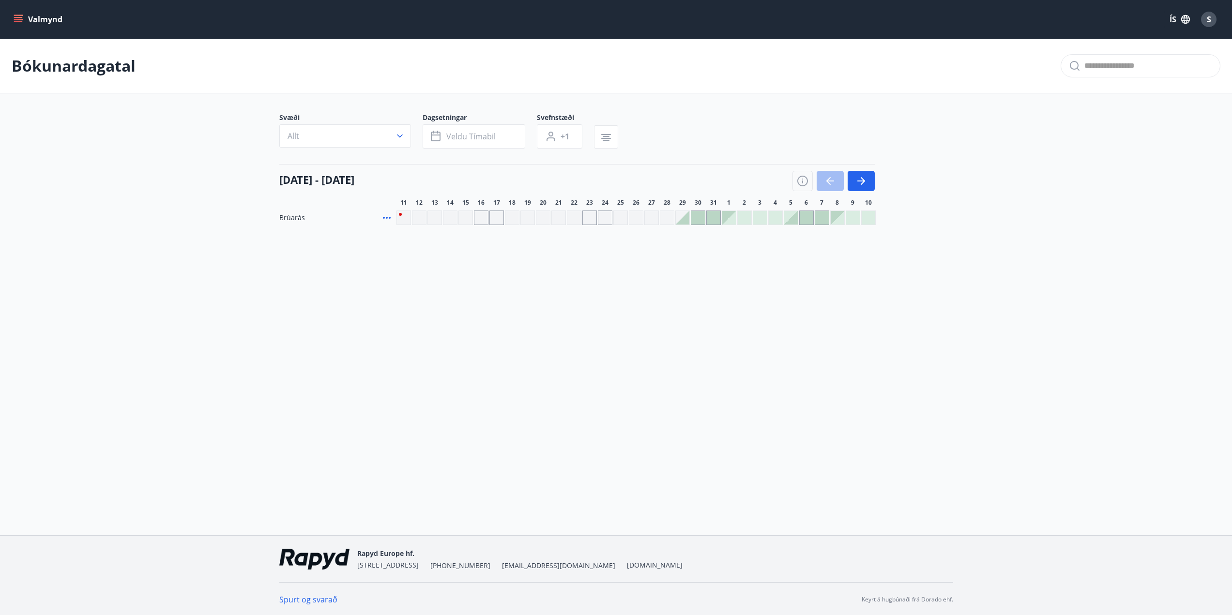
click at [687, 218] on div at bounding box center [683, 218] width 14 height 14
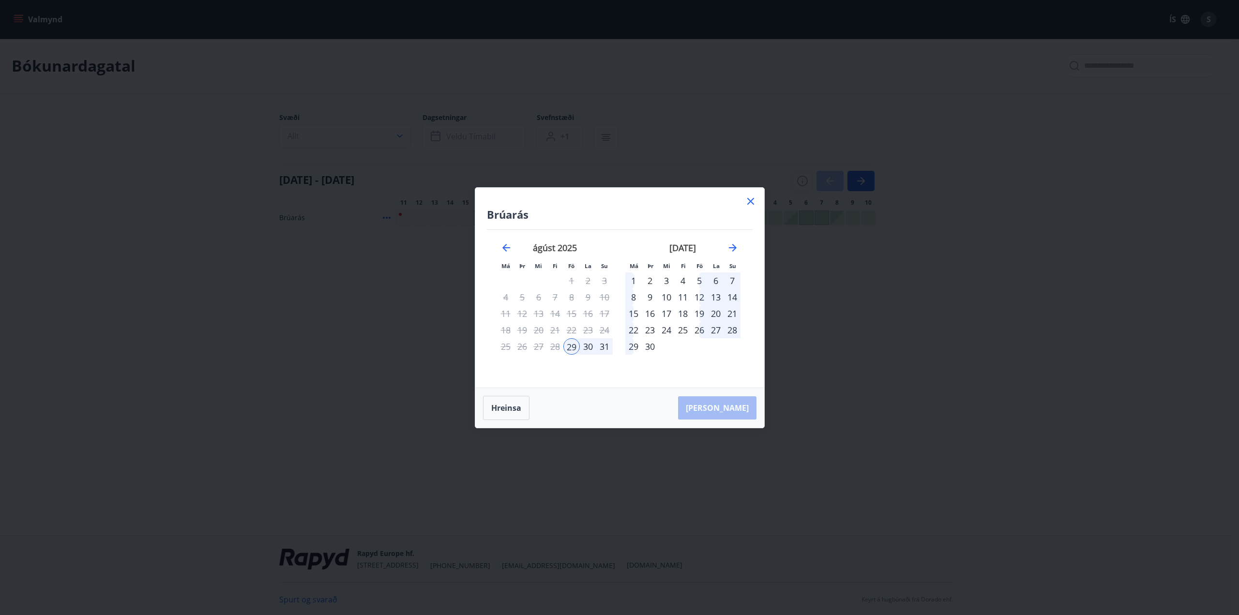
click at [753, 198] on icon at bounding box center [751, 202] width 12 height 12
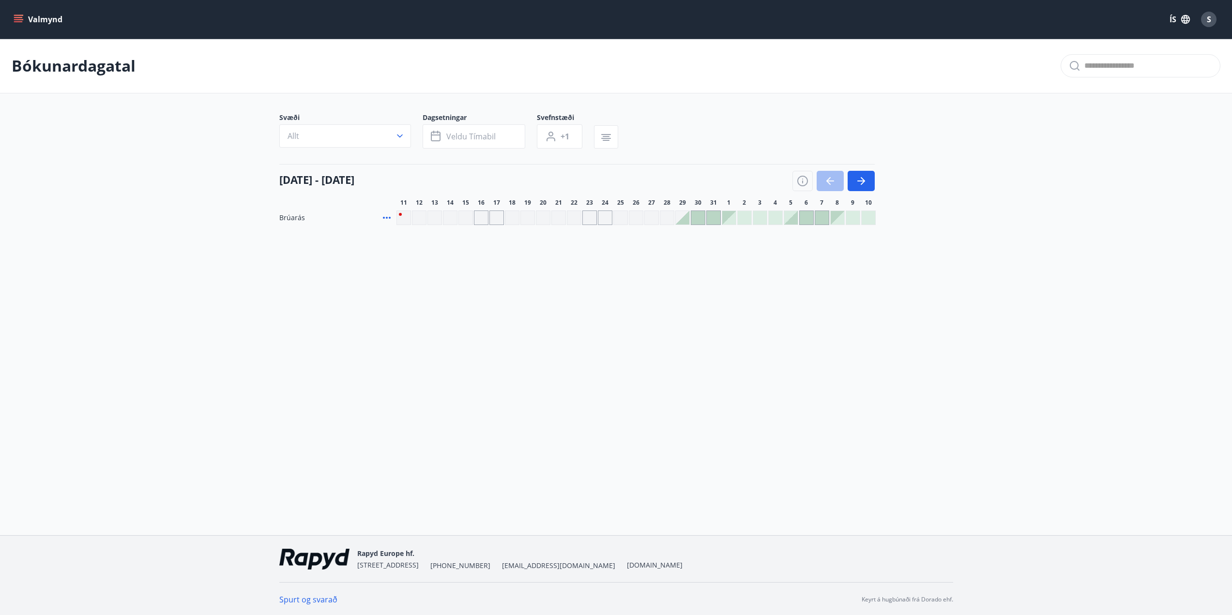
click at [19, 18] on icon "menu" at bounding box center [19, 20] width 10 height 10
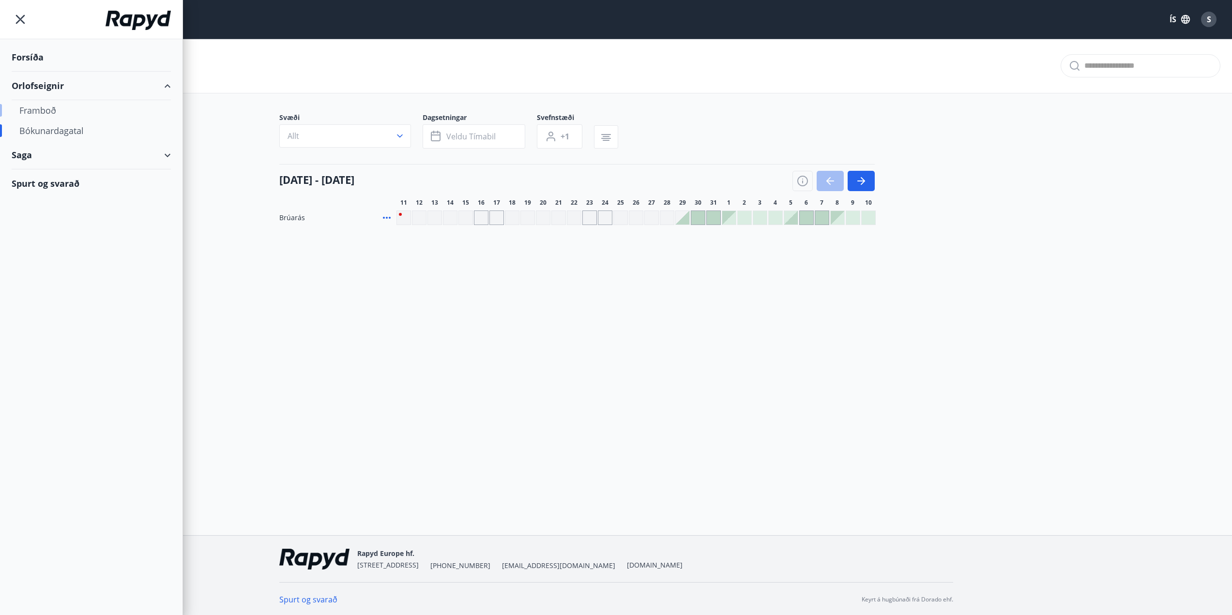
click at [46, 108] on div "Framboð" at bounding box center [91, 110] width 144 height 20
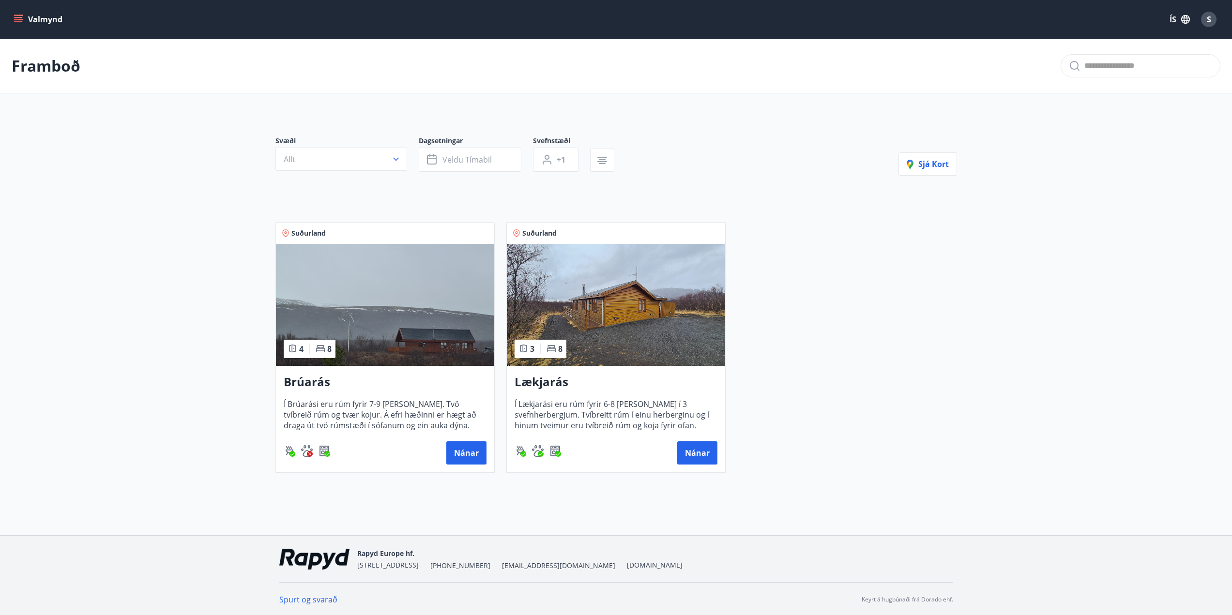
click at [376, 299] on img at bounding box center [385, 305] width 218 height 122
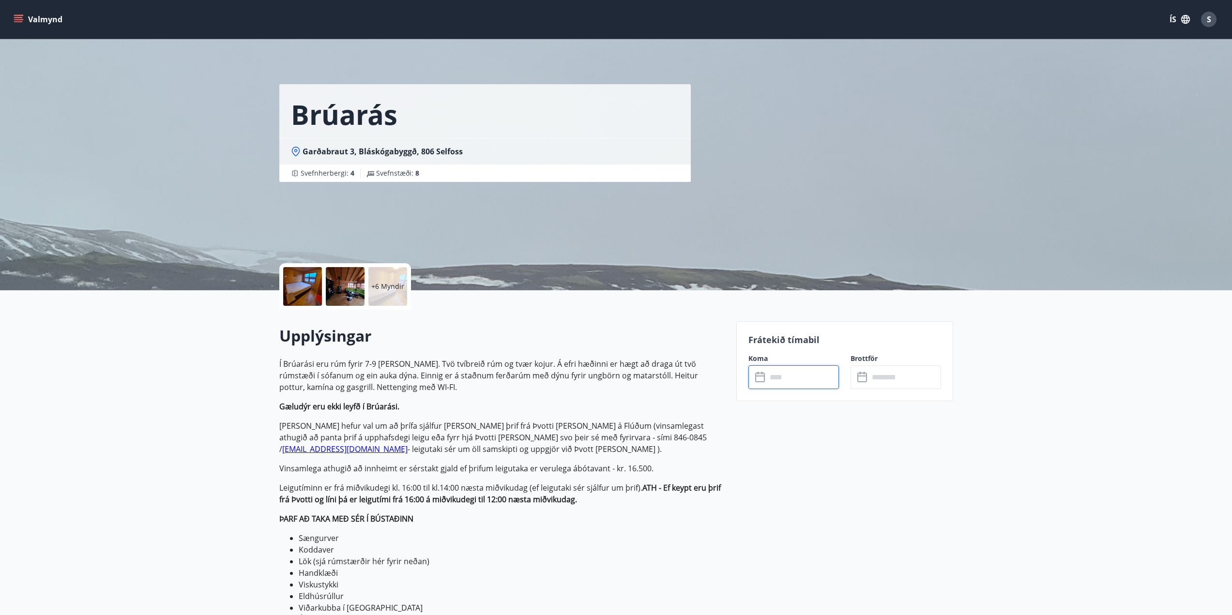
click at [807, 379] on input "text" at bounding box center [803, 377] width 72 height 24
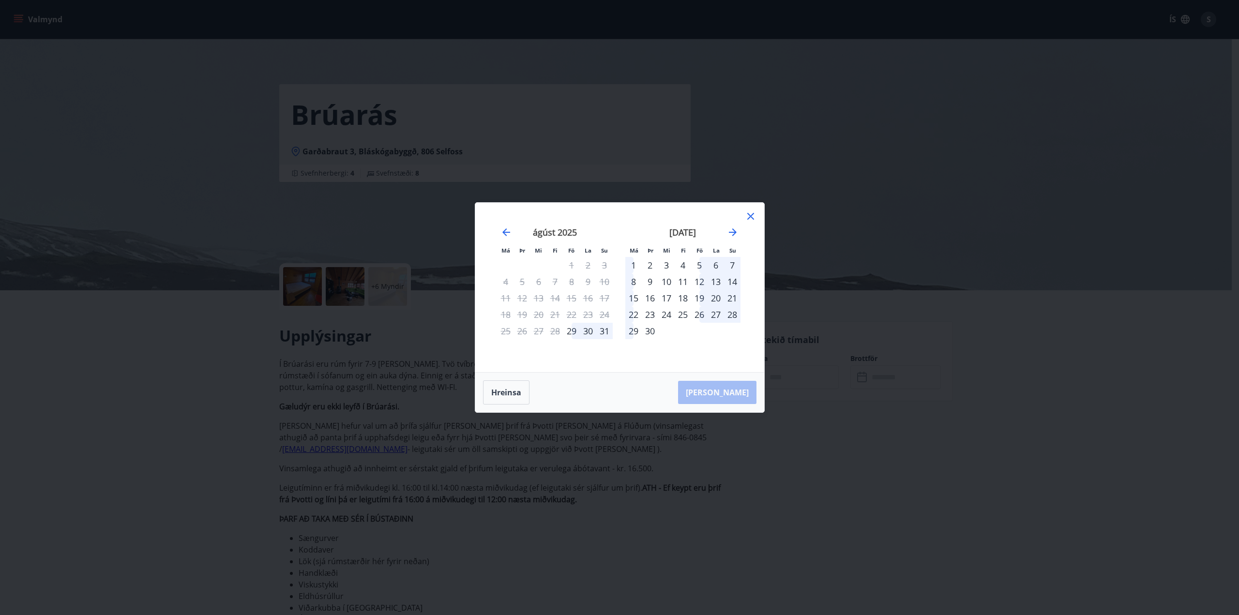
drag, startPoint x: 700, startPoint y: 280, endPoint x: 706, endPoint y: 284, distance: 7.0
click at [700, 280] on div "12" at bounding box center [699, 281] width 16 height 16
click at [734, 283] on div "14" at bounding box center [732, 281] width 16 height 16
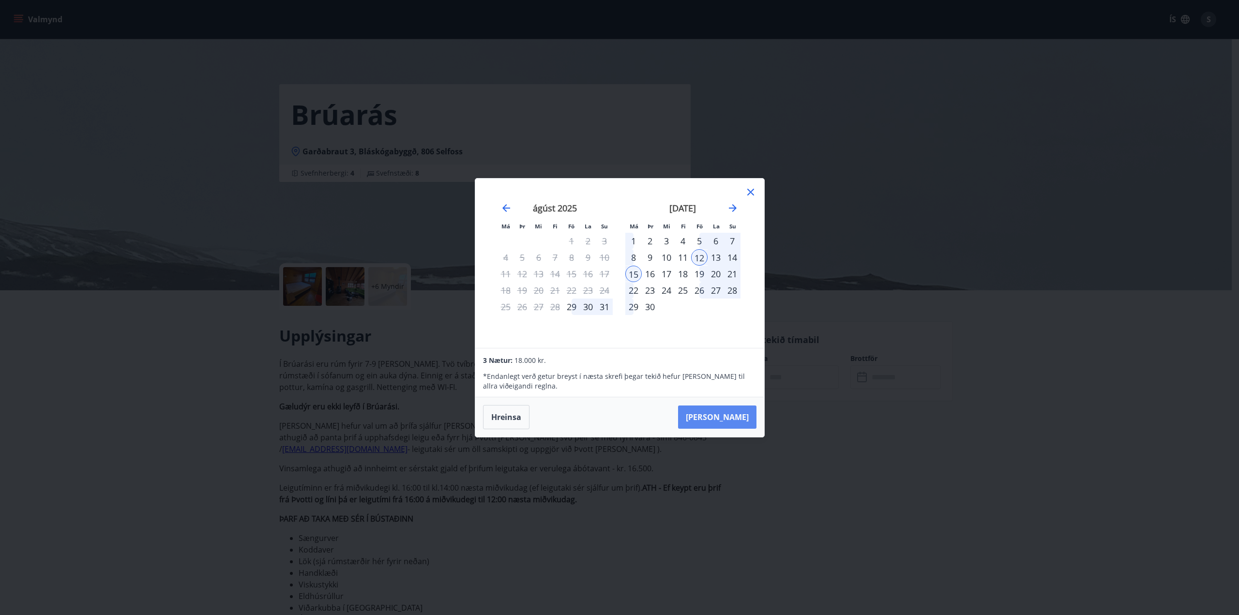
click at [731, 416] on button "[PERSON_NAME]" at bounding box center [717, 417] width 78 height 23
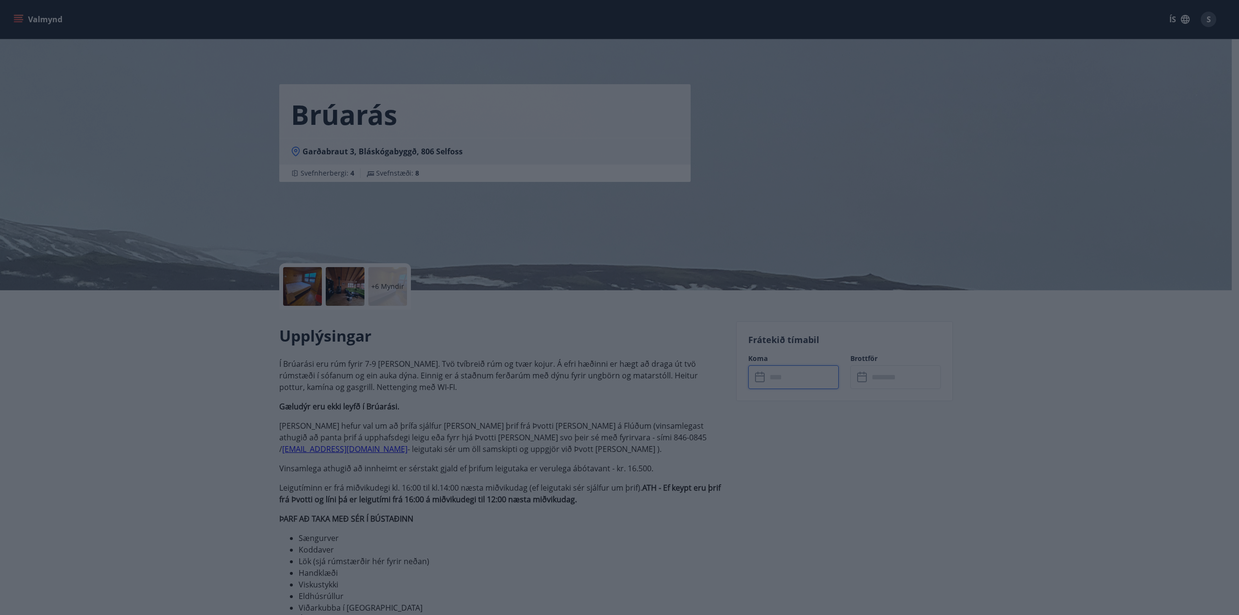
type input "******"
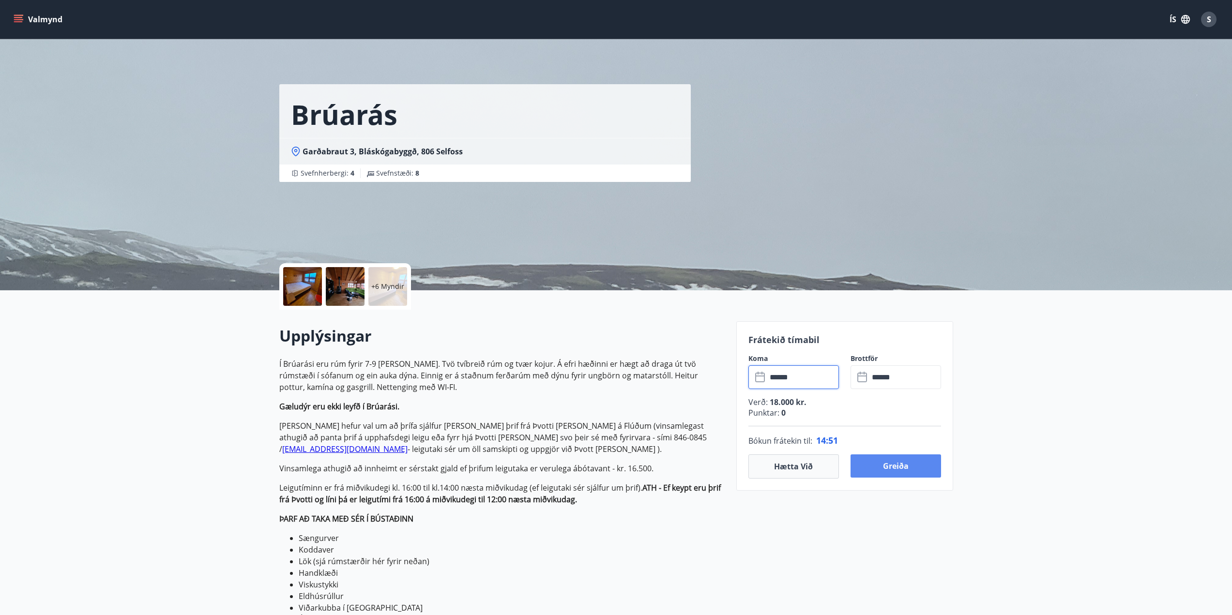
click at [886, 466] on button "Greiða" at bounding box center [895, 466] width 91 height 23
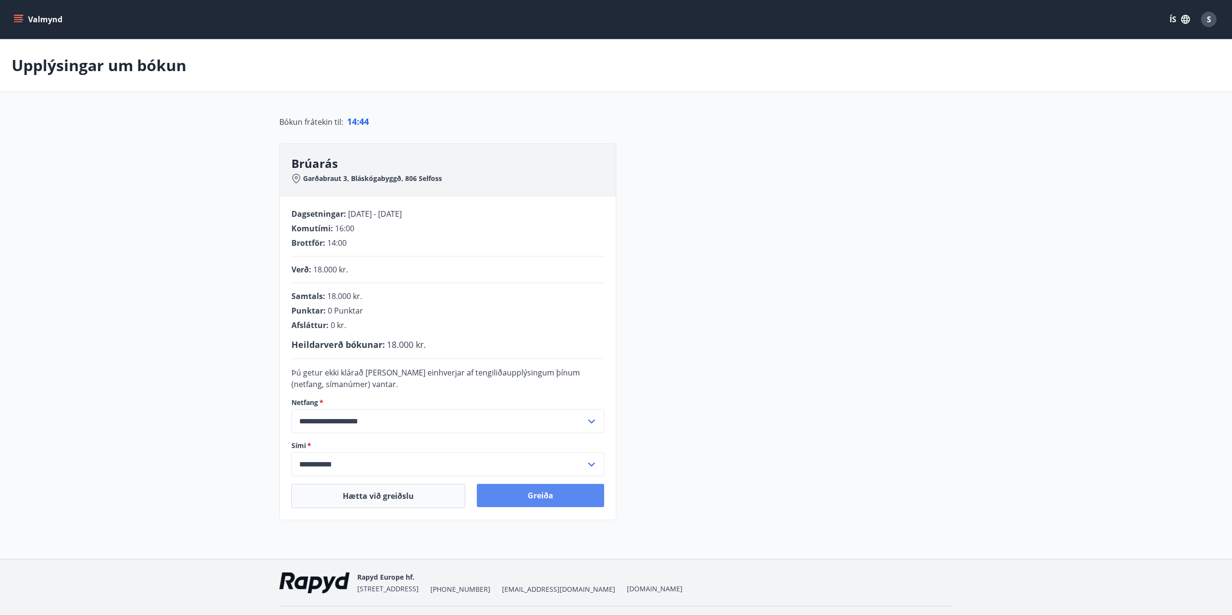
click at [542, 497] on button "Greiða" at bounding box center [540, 495] width 127 height 23
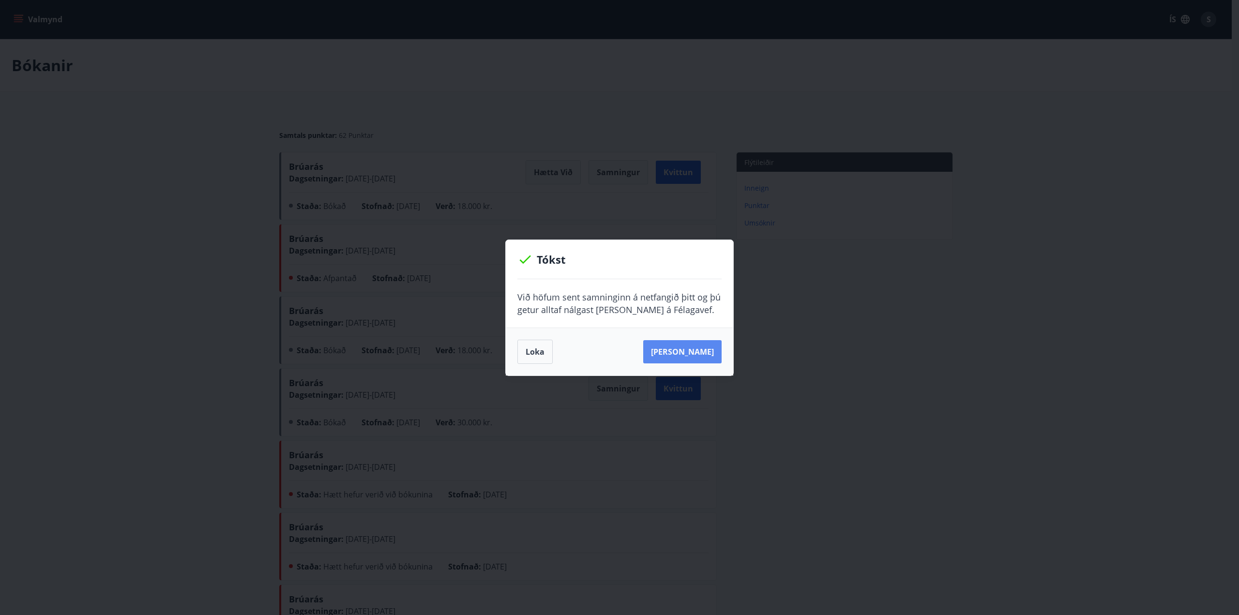
click at [678, 349] on button "Sjá samning" at bounding box center [682, 351] width 78 height 23
click at [539, 349] on button "Loka" at bounding box center [534, 352] width 35 height 24
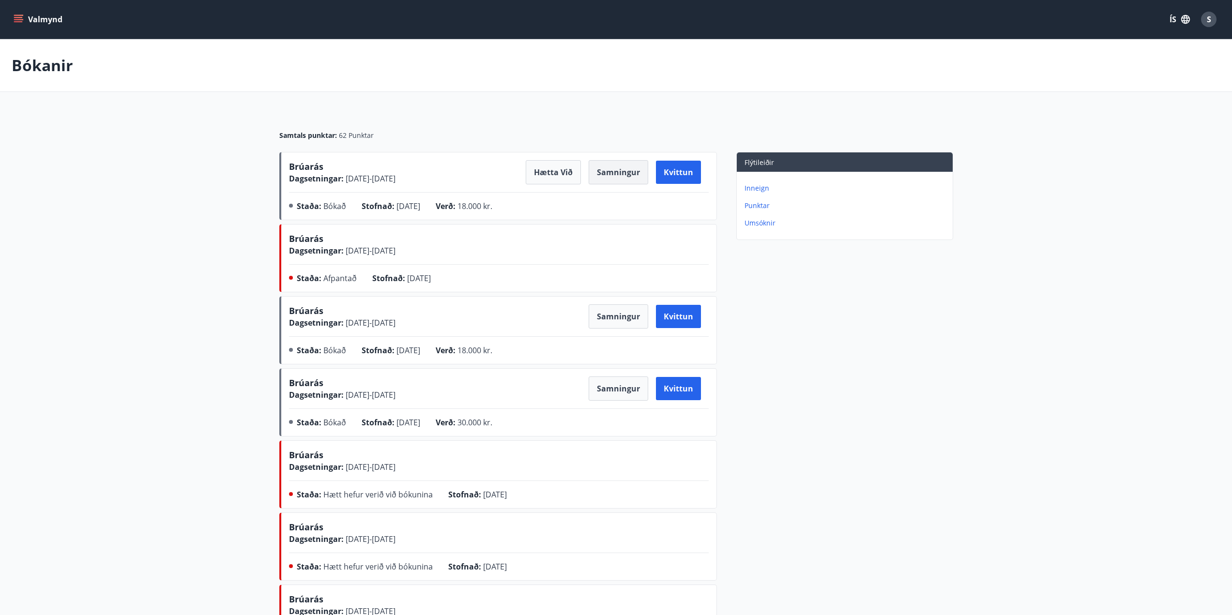
click at [618, 169] on button "Samningur" at bounding box center [619, 172] width 60 height 24
click at [756, 205] on p "Punktar" at bounding box center [846, 206] width 204 height 10
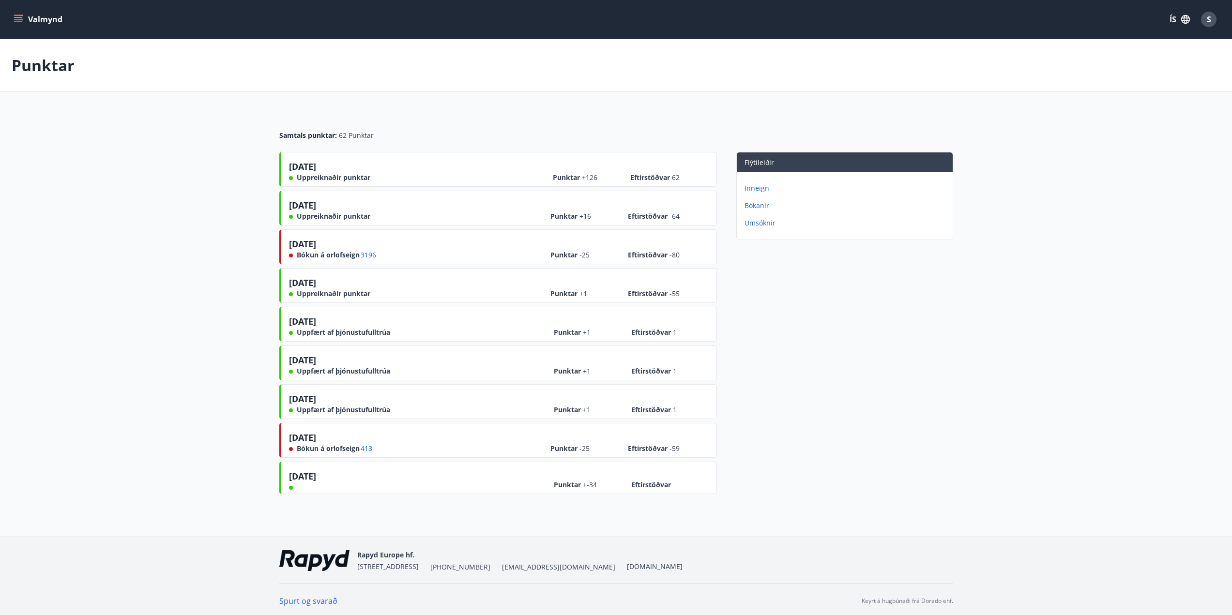
click at [763, 223] on p "Umsóknir" at bounding box center [846, 223] width 204 height 10
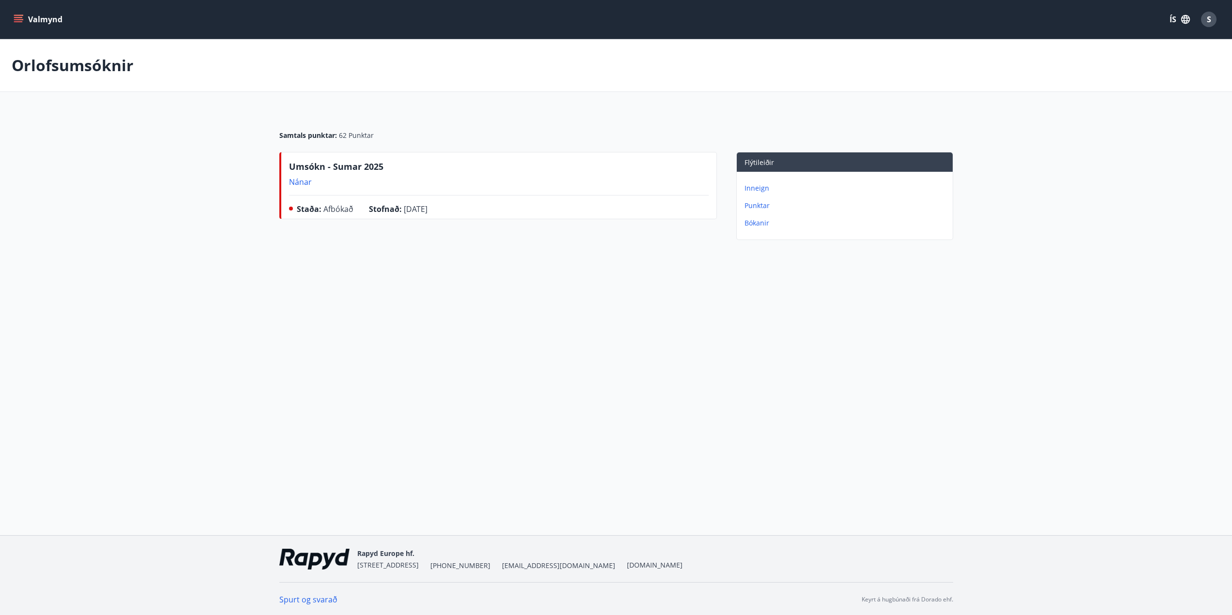
click at [302, 181] on p "Nánar" at bounding box center [336, 182] width 94 height 11
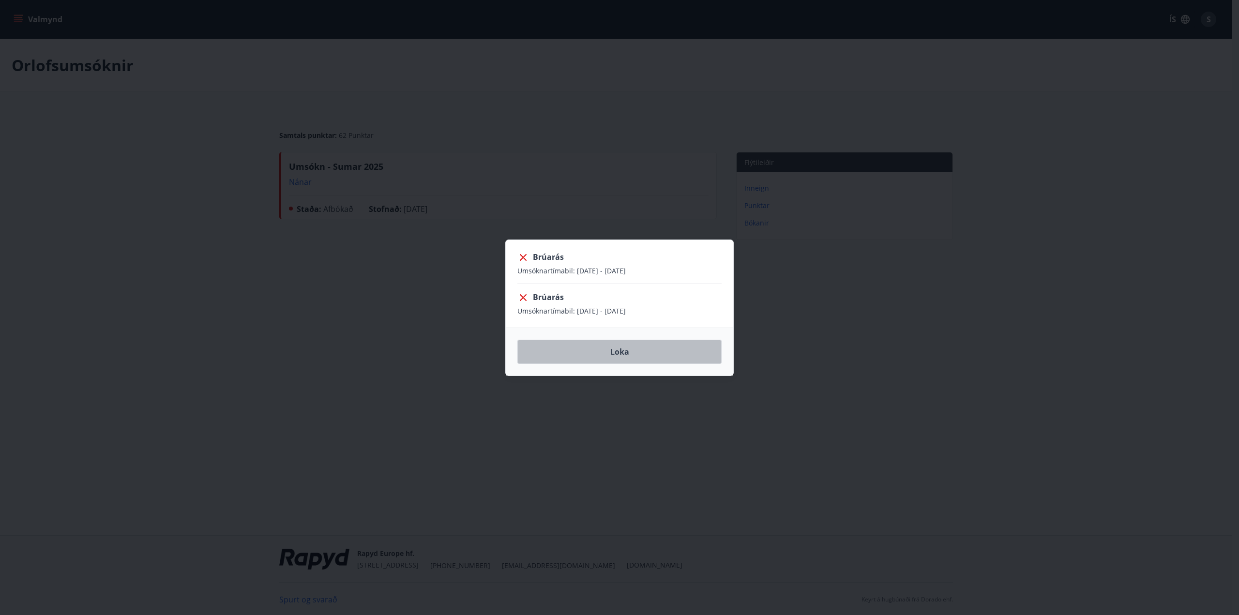
click at [610, 351] on button "Loka" at bounding box center [619, 352] width 204 height 24
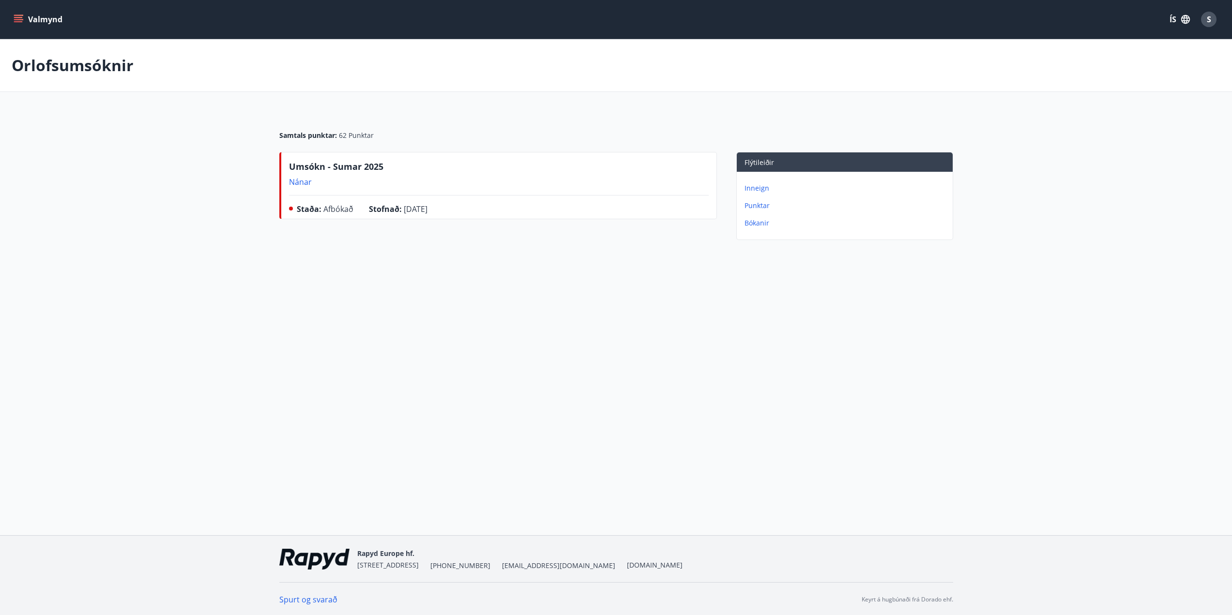
click at [756, 203] on p "Punktar" at bounding box center [846, 206] width 204 height 10
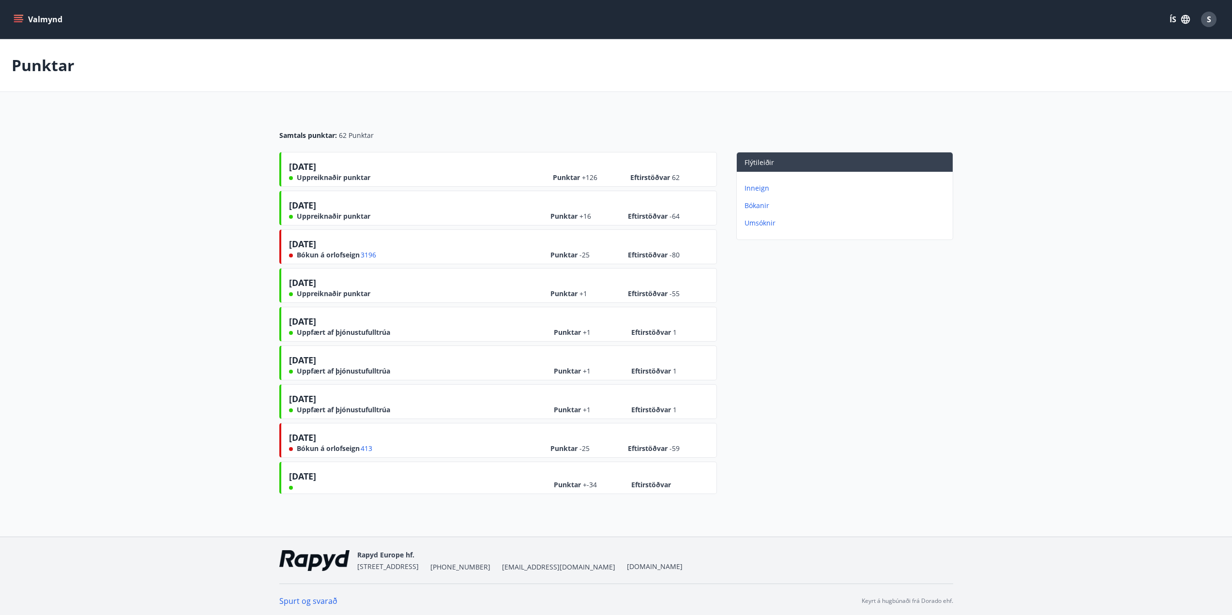
click at [755, 187] on p "Inneign" at bounding box center [846, 188] width 204 height 10
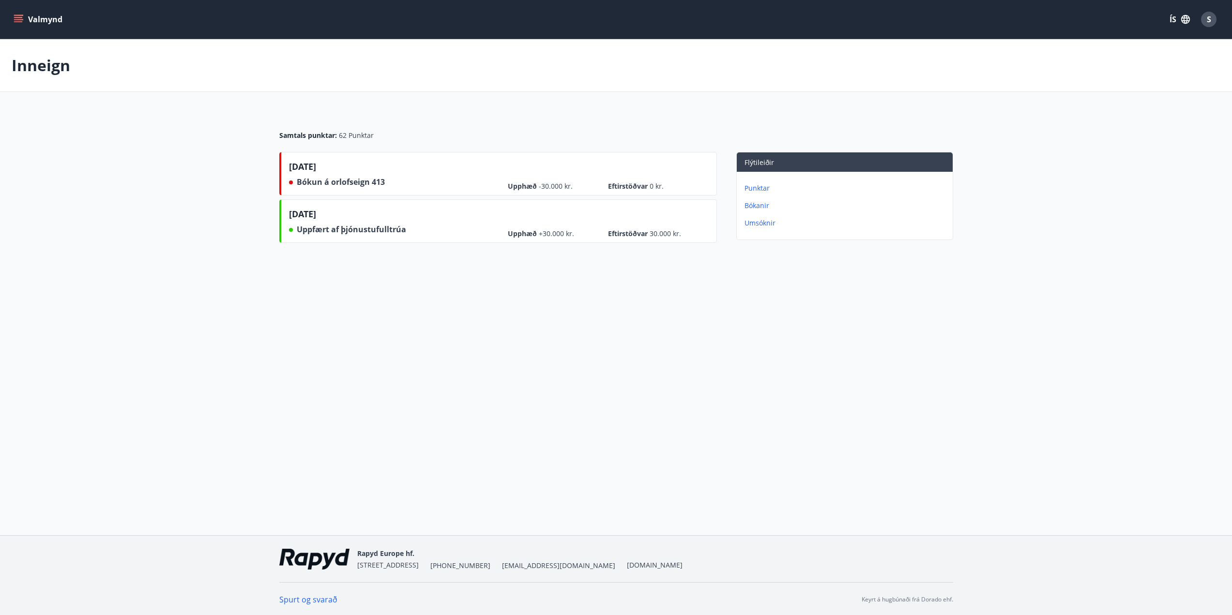
click at [20, 15] on icon "menu" at bounding box center [19, 15] width 11 height 1
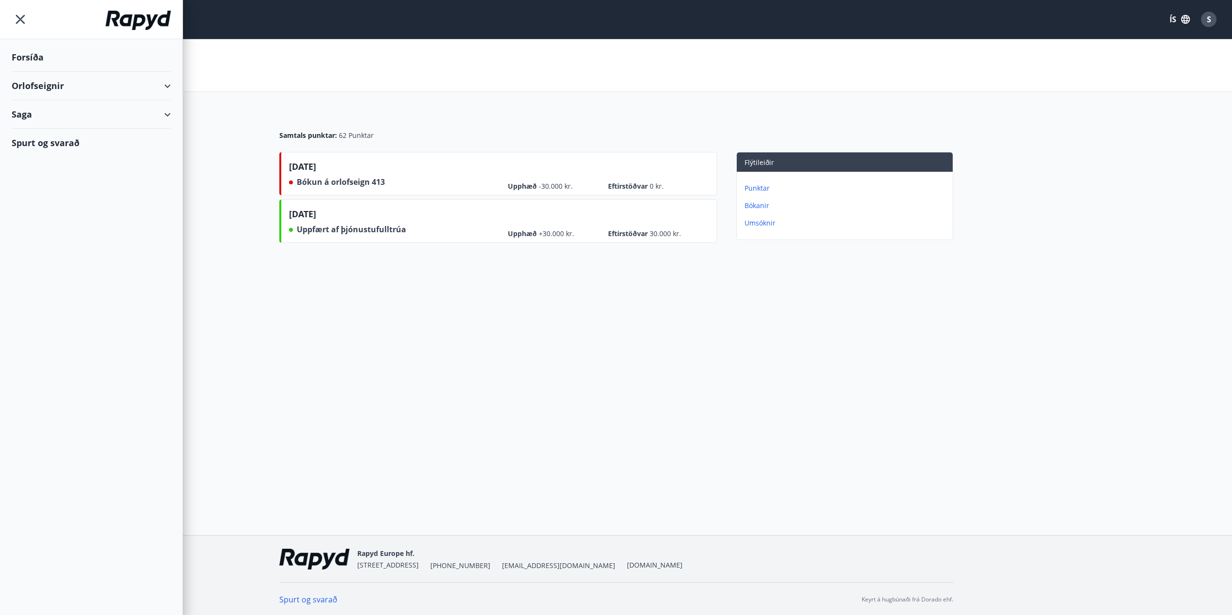
click at [28, 59] on div "Forsíða" at bounding box center [91, 57] width 159 height 29
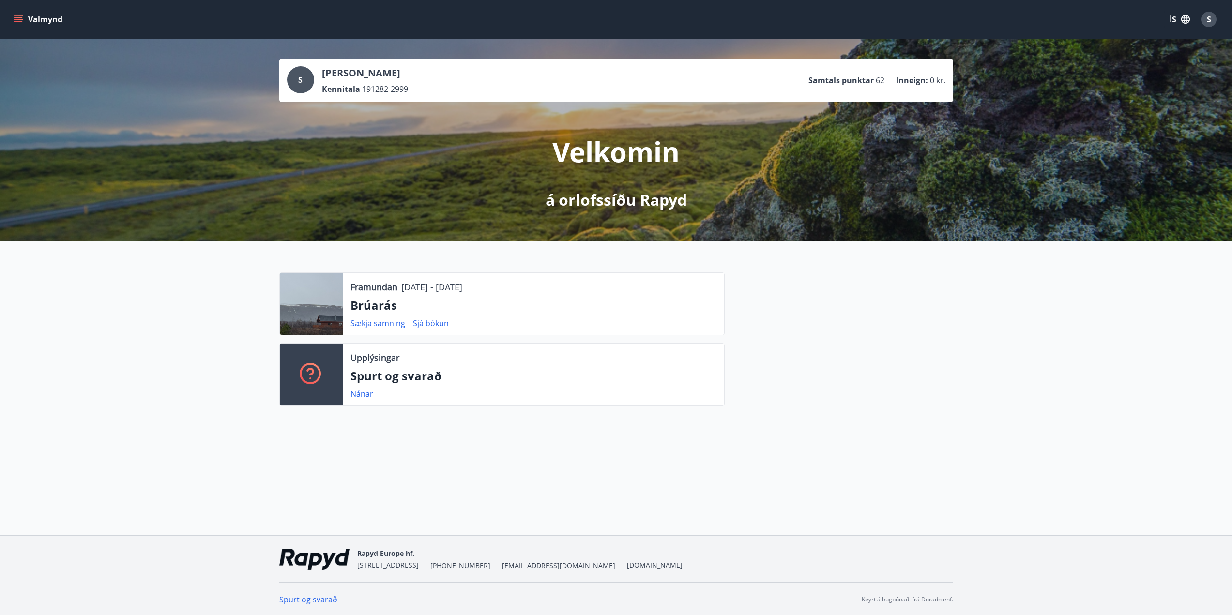
click at [921, 426] on div "Framundan 12.09.2025 - 15.09.2025 Brúarás Sækja samning Sjá bókun Upplýsingar S…" at bounding box center [616, 336] width 1232 height 188
